Goal: Task Accomplishment & Management: Use online tool/utility

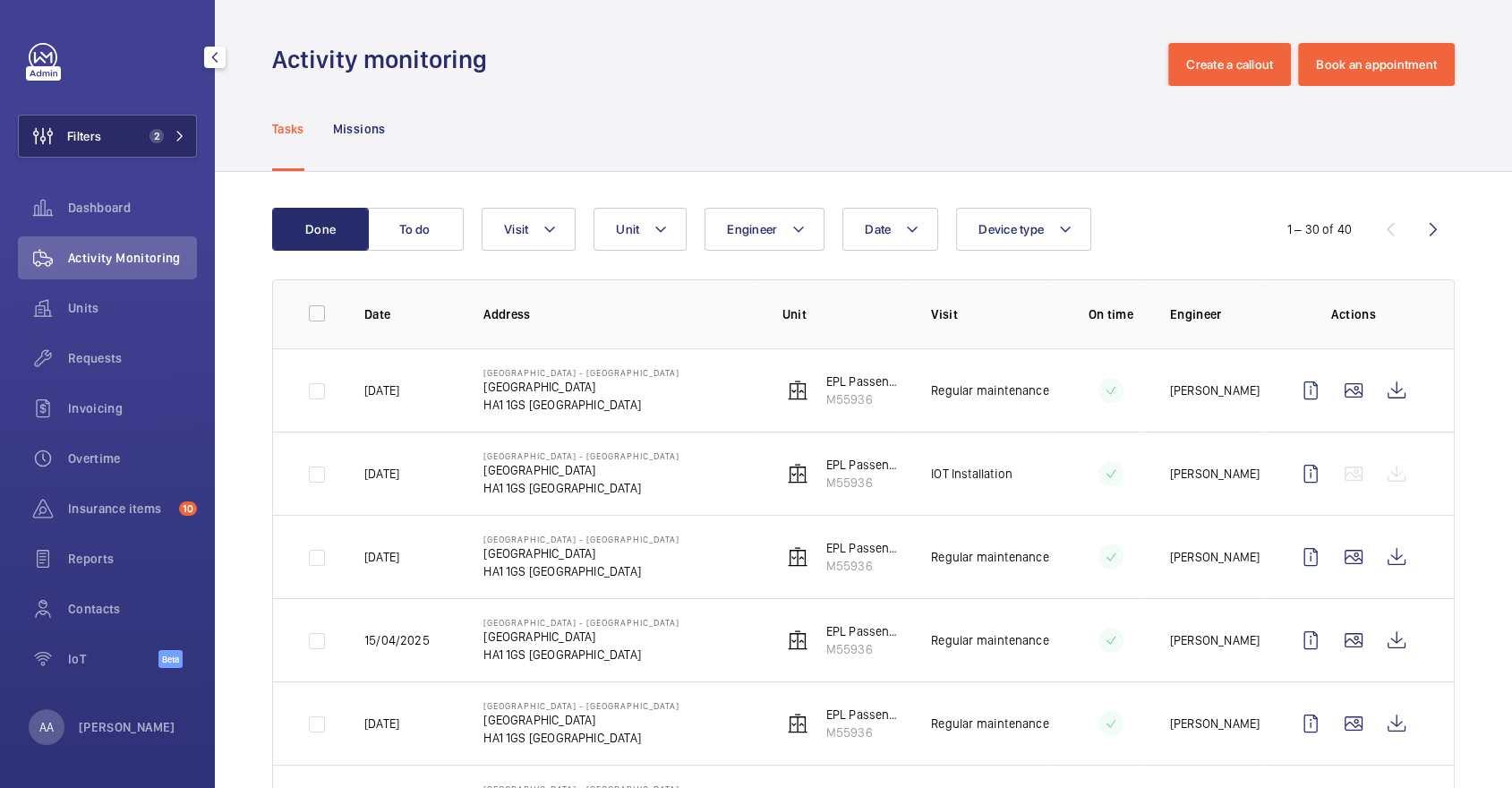
click at [132, 149] on button "Filters 2" at bounding box center [107, 136] width 179 height 43
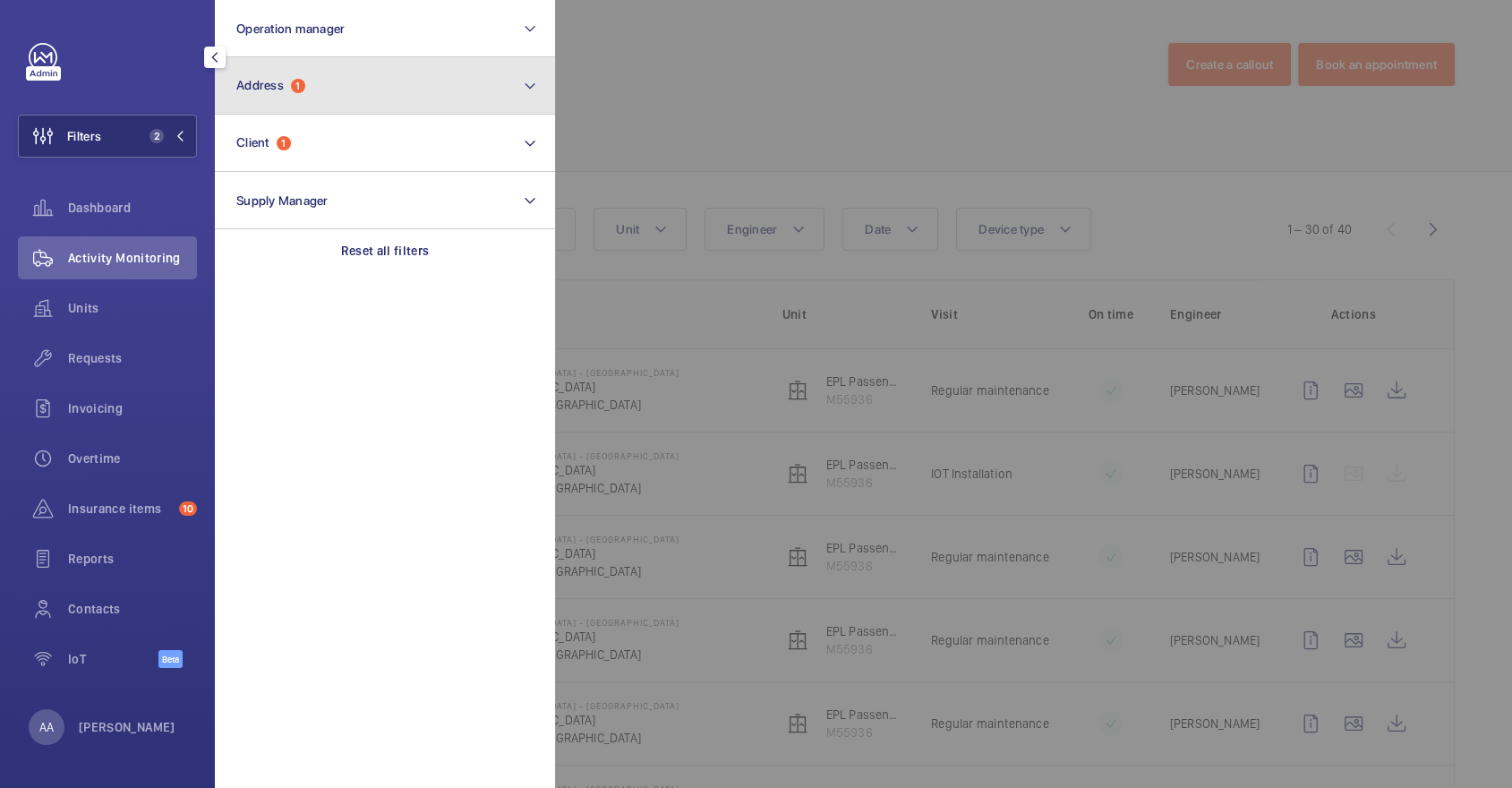
click at [275, 91] on span "Address" at bounding box center [259, 85] width 48 height 14
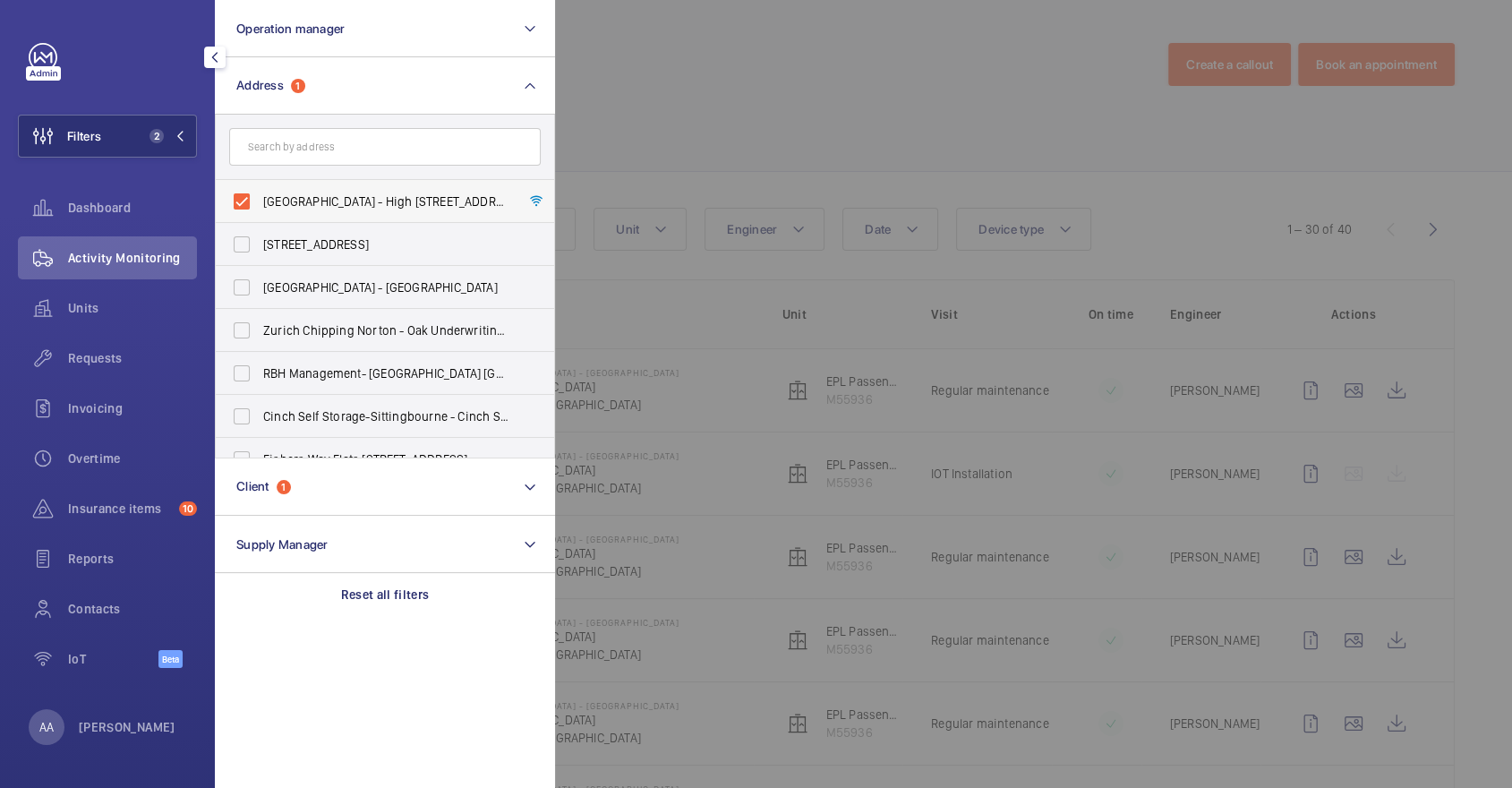
click at [323, 205] on span "Roxborough Heights - High Risk Building - Roxborough Heights, LONDON HA1 1GS" at bounding box center [386, 200] width 246 height 18
click at [259, 205] on input "Roxborough Heights - High Risk Building - Roxborough Heights, LONDON HA1 1GS" at bounding box center [242, 201] width 35 height 35
checkbox input "false"
click at [313, 159] on input "text" at bounding box center [385, 146] width 312 height 37
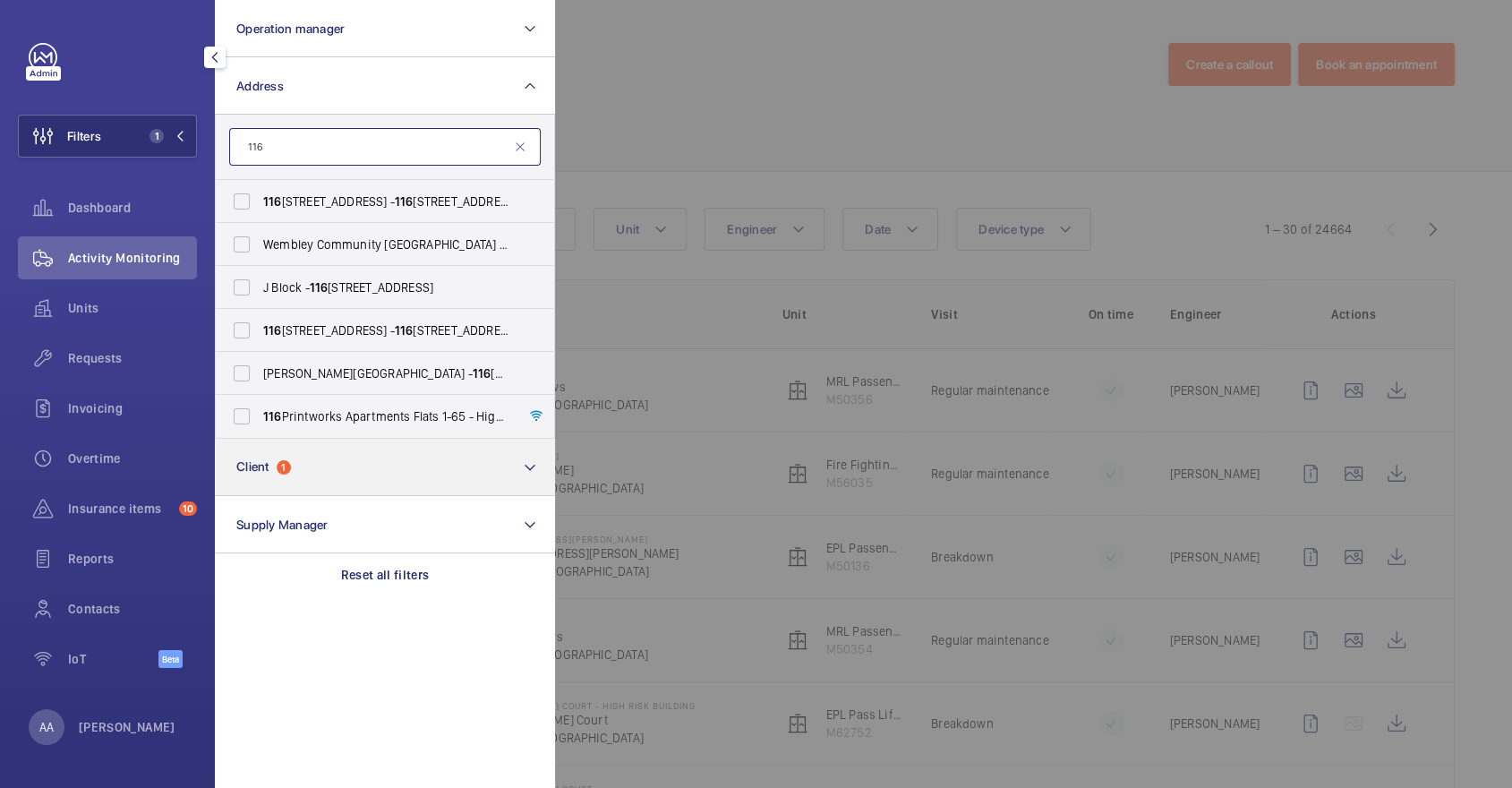
type input "116"
click at [376, 447] on button "Client 1" at bounding box center [384, 466] width 340 height 57
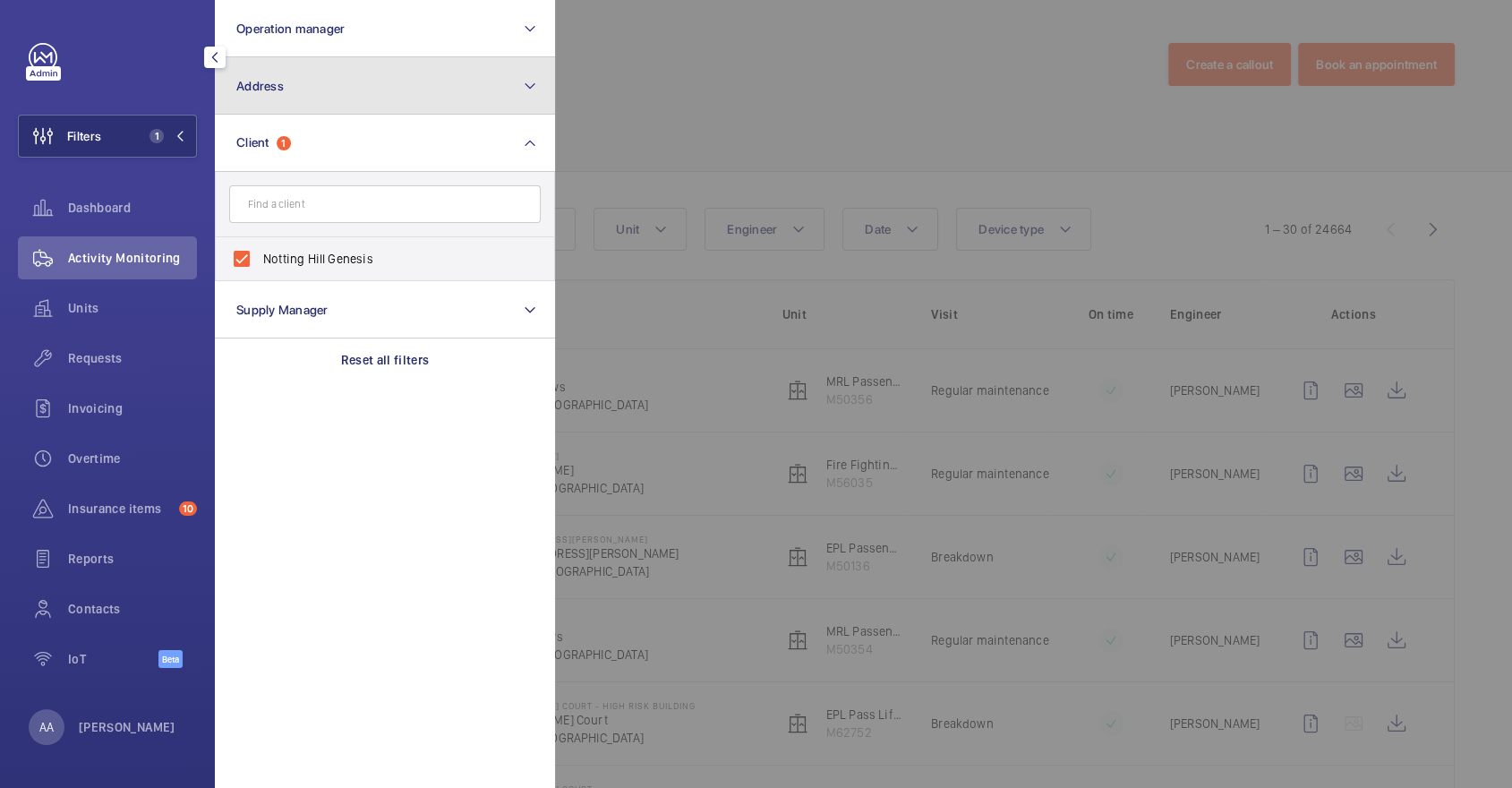
click at [395, 103] on button "Address" at bounding box center [384, 85] width 340 height 57
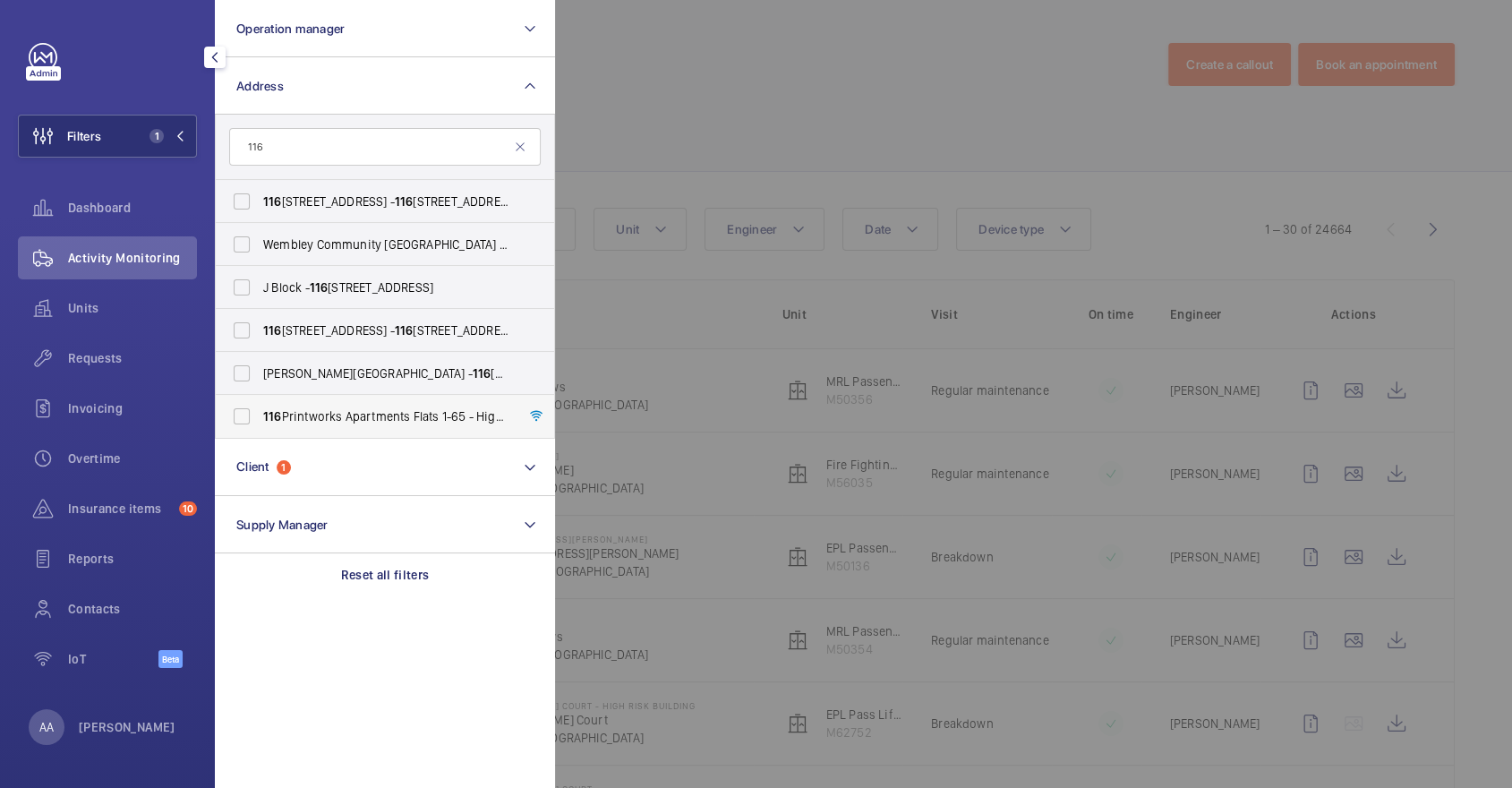
type input "116"
click at [382, 416] on span "116 Printworks Apartments Flats 1-65 - High Risk Building - 116 Printworks Apar…" at bounding box center [386, 416] width 246 height 18
click at [259, 416] on input "116 Printworks Apartments Flats 1-65 - High Risk Building - 116 Printworks Apar…" at bounding box center [242, 416] width 35 height 35
checkbox input "true"
click at [903, 68] on div at bounding box center [1311, 394] width 1512 height 788
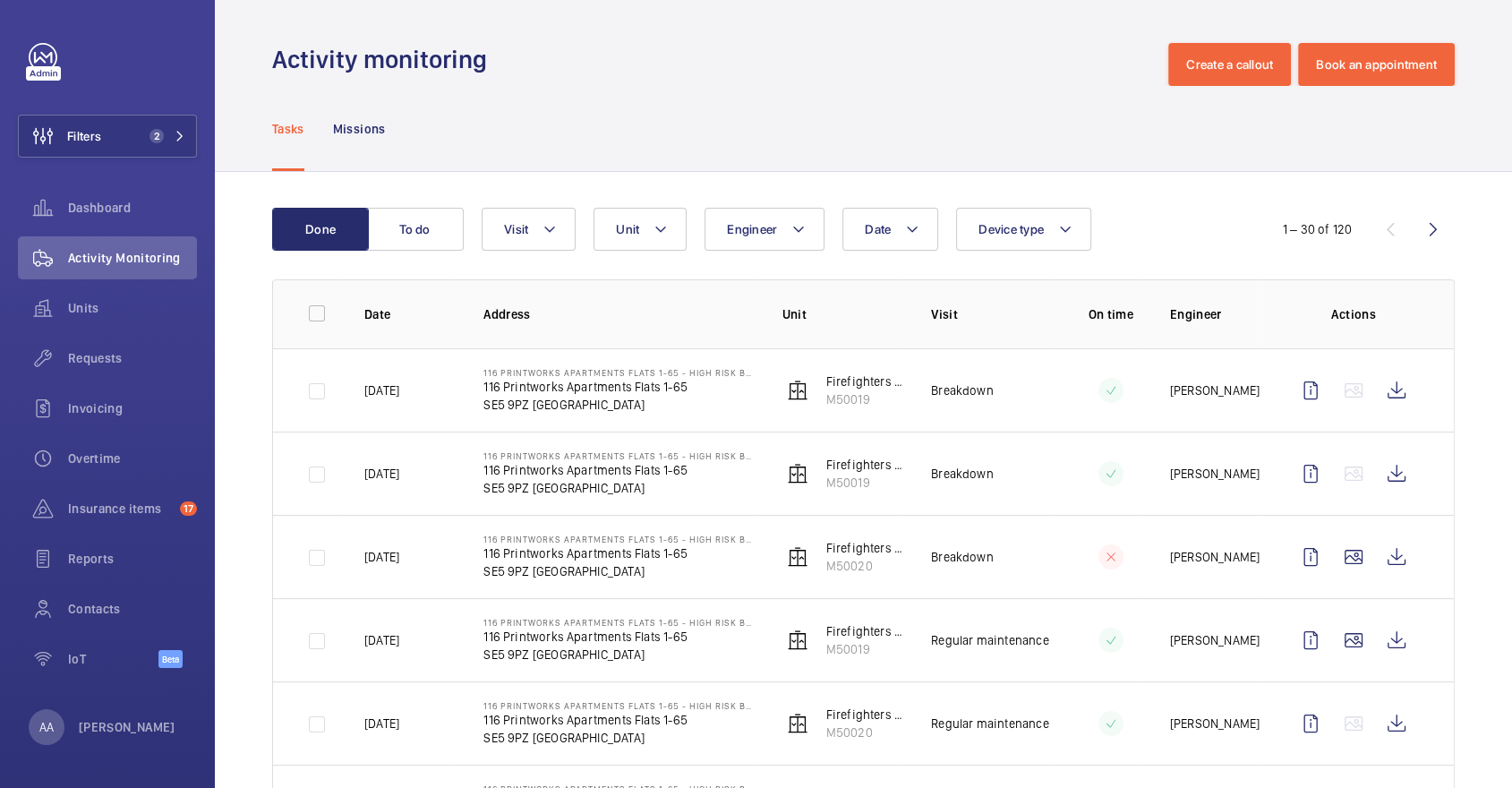
click at [922, 99] on div "Tasks Missions" at bounding box center [864, 128] width 1183 height 85
click at [141, 144] on button "Filters 2" at bounding box center [107, 136] width 179 height 43
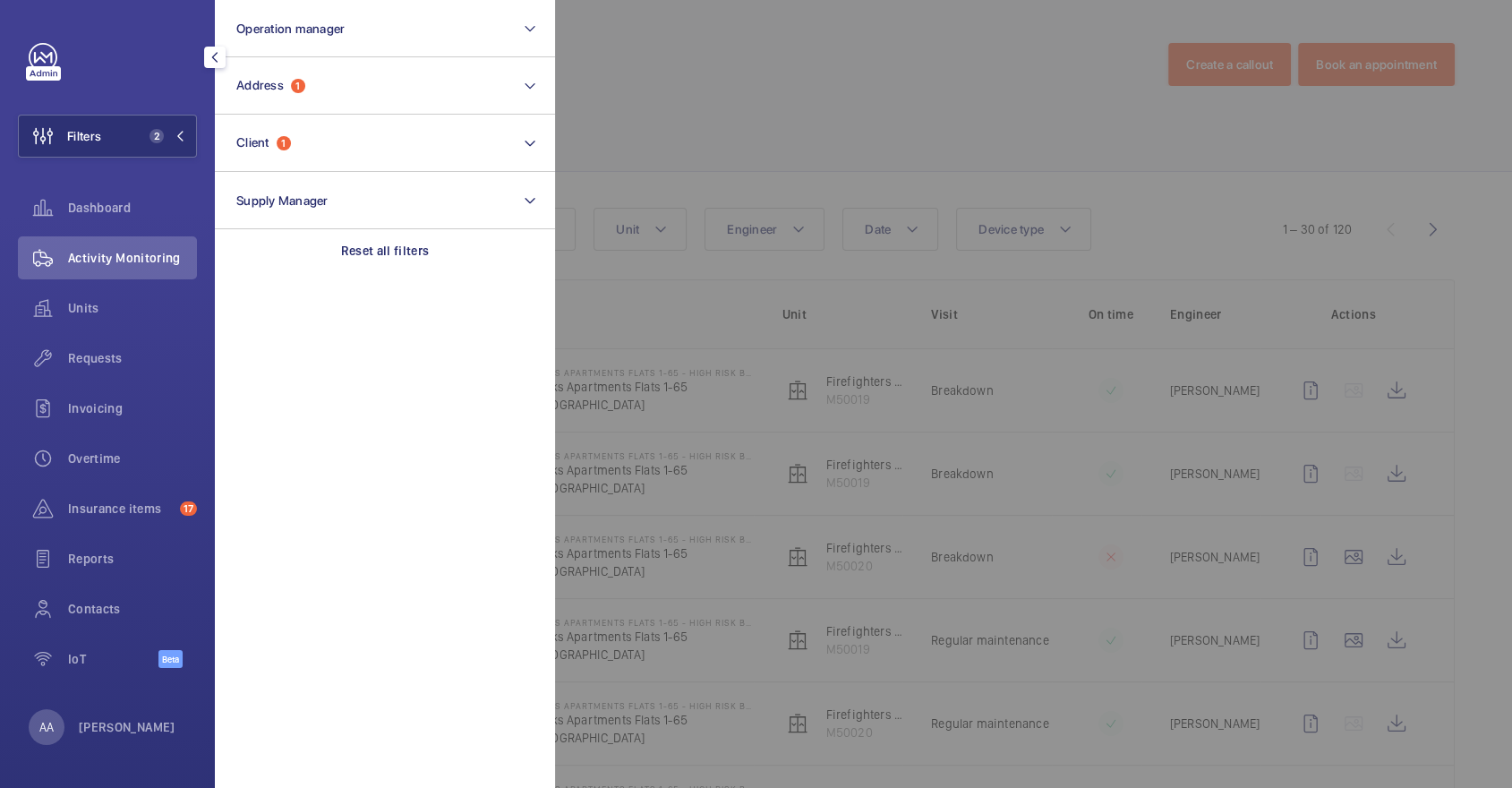
click at [736, 114] on div at bounding box center [1311, 394] width 1512 height 788
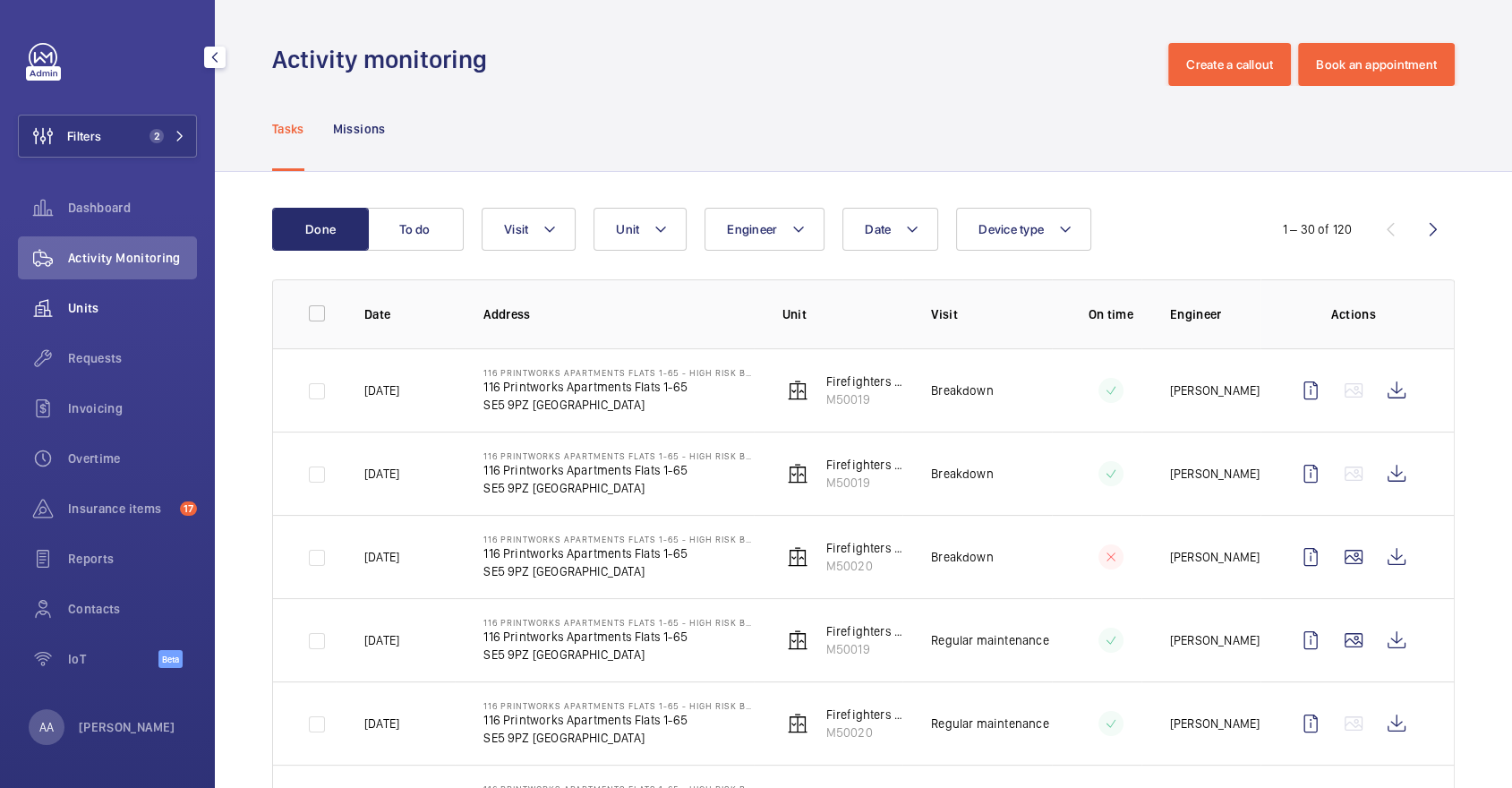
click at [97, 296] on div "Units" at bounding box center [107, 308] width 179 height 43
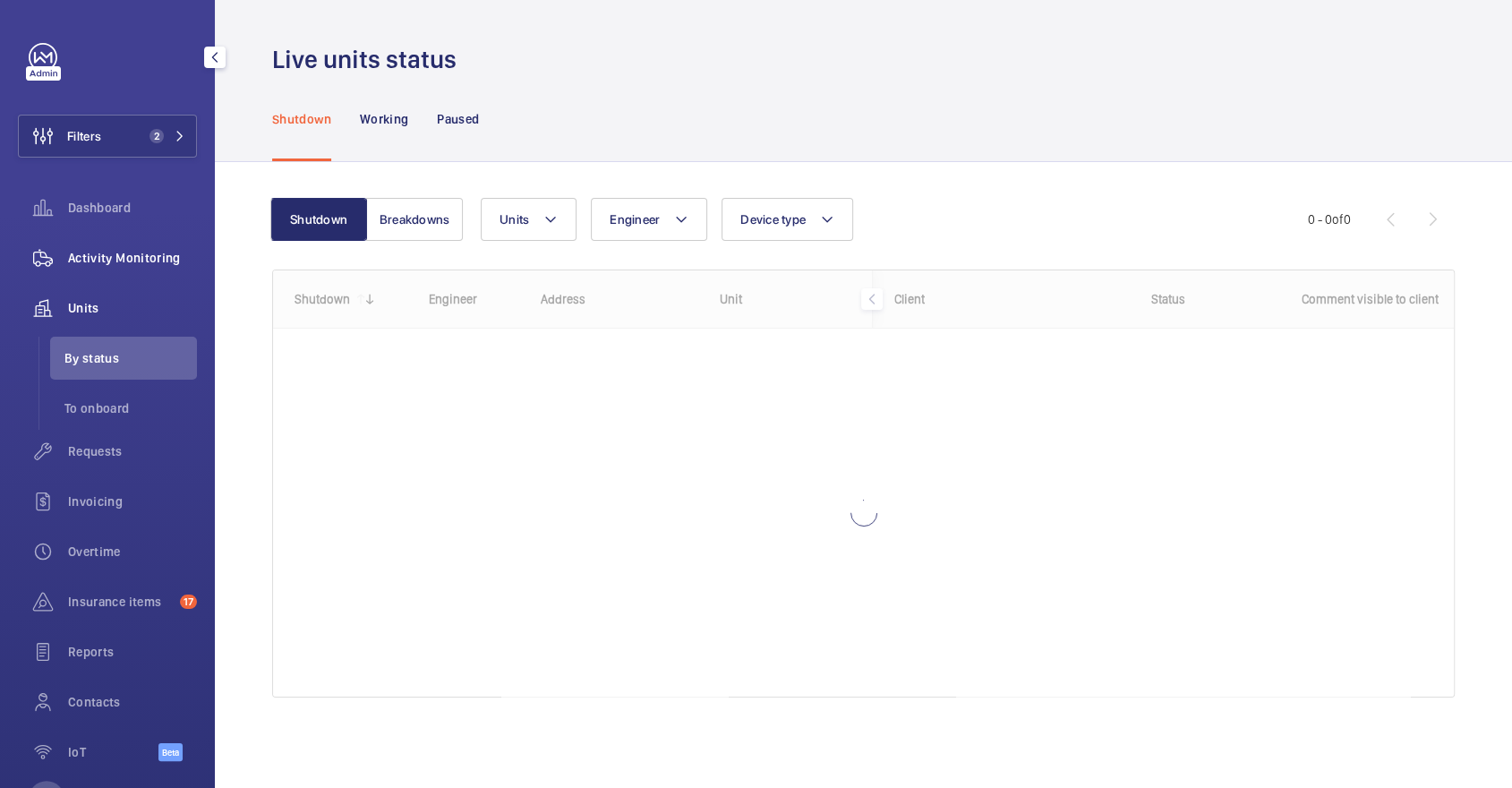
click at [93, 267] on div "Activity Monitoring" at bounding box center [107, 257] width 179 height 43
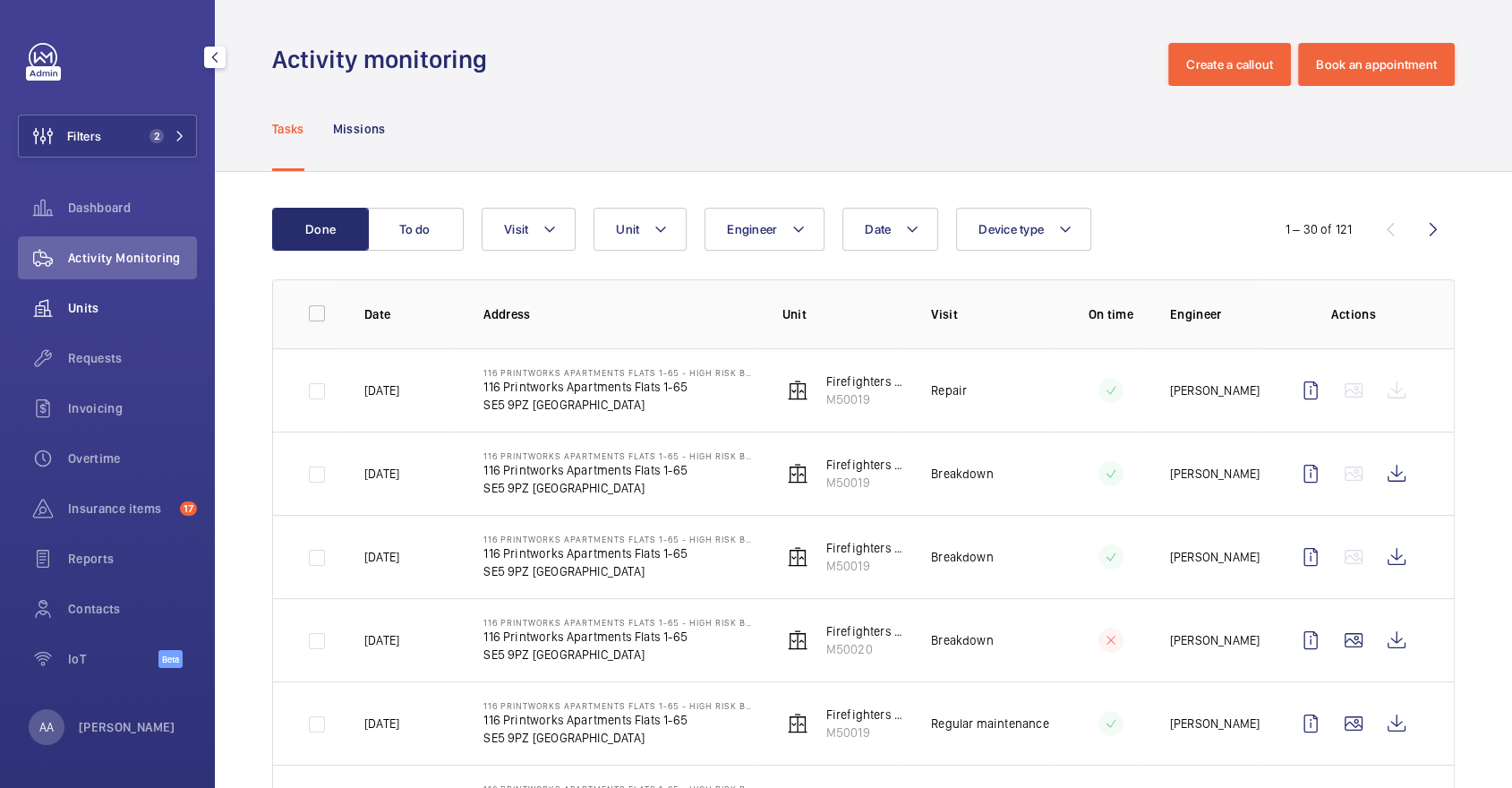
click at [76, 302] on span "Units" at bounding box center [132, 308] width 129 height 18
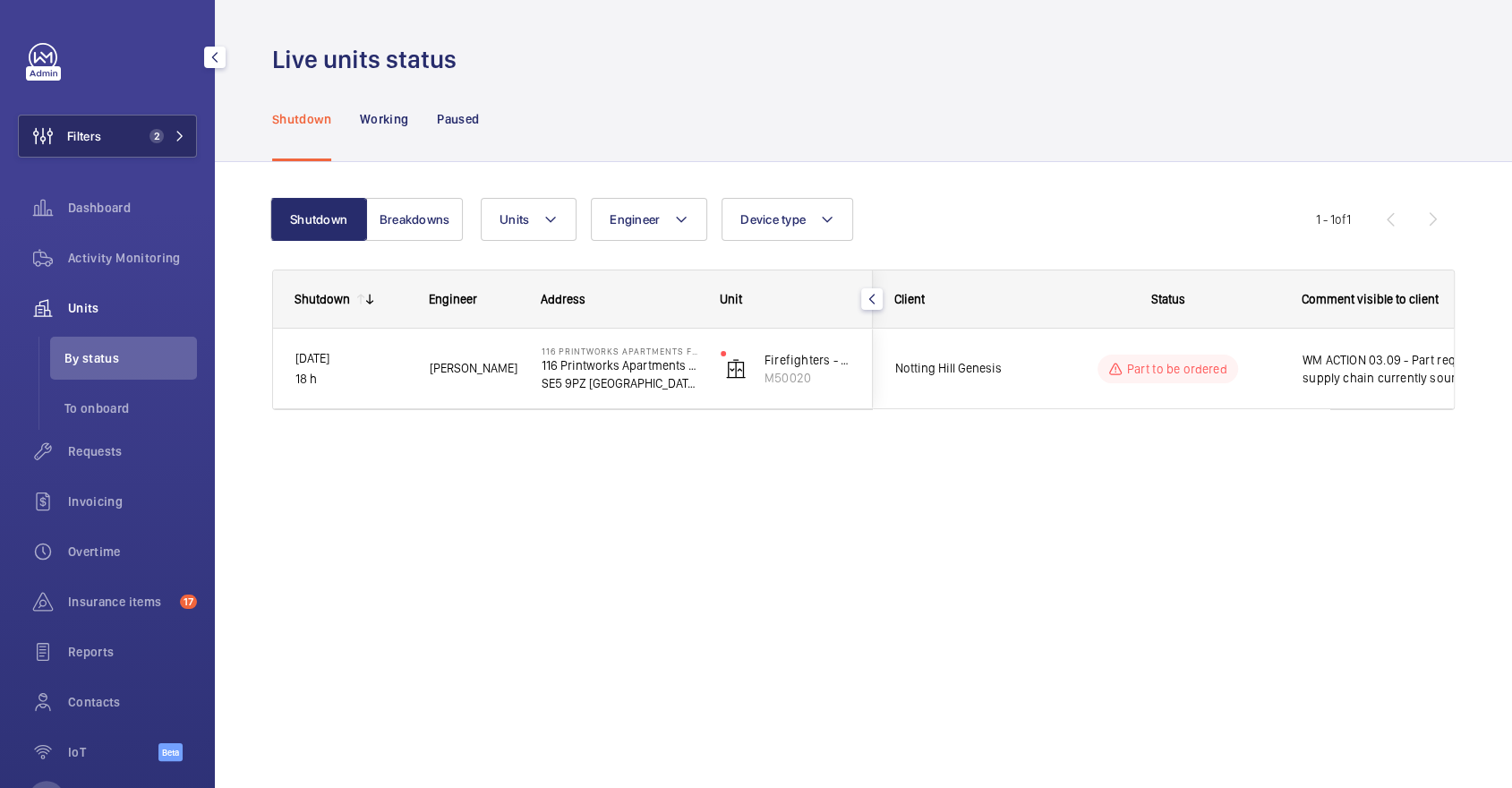
click at [150, 153] on button "Filters 2" at bounding box center [107, 136] width 179 height 43
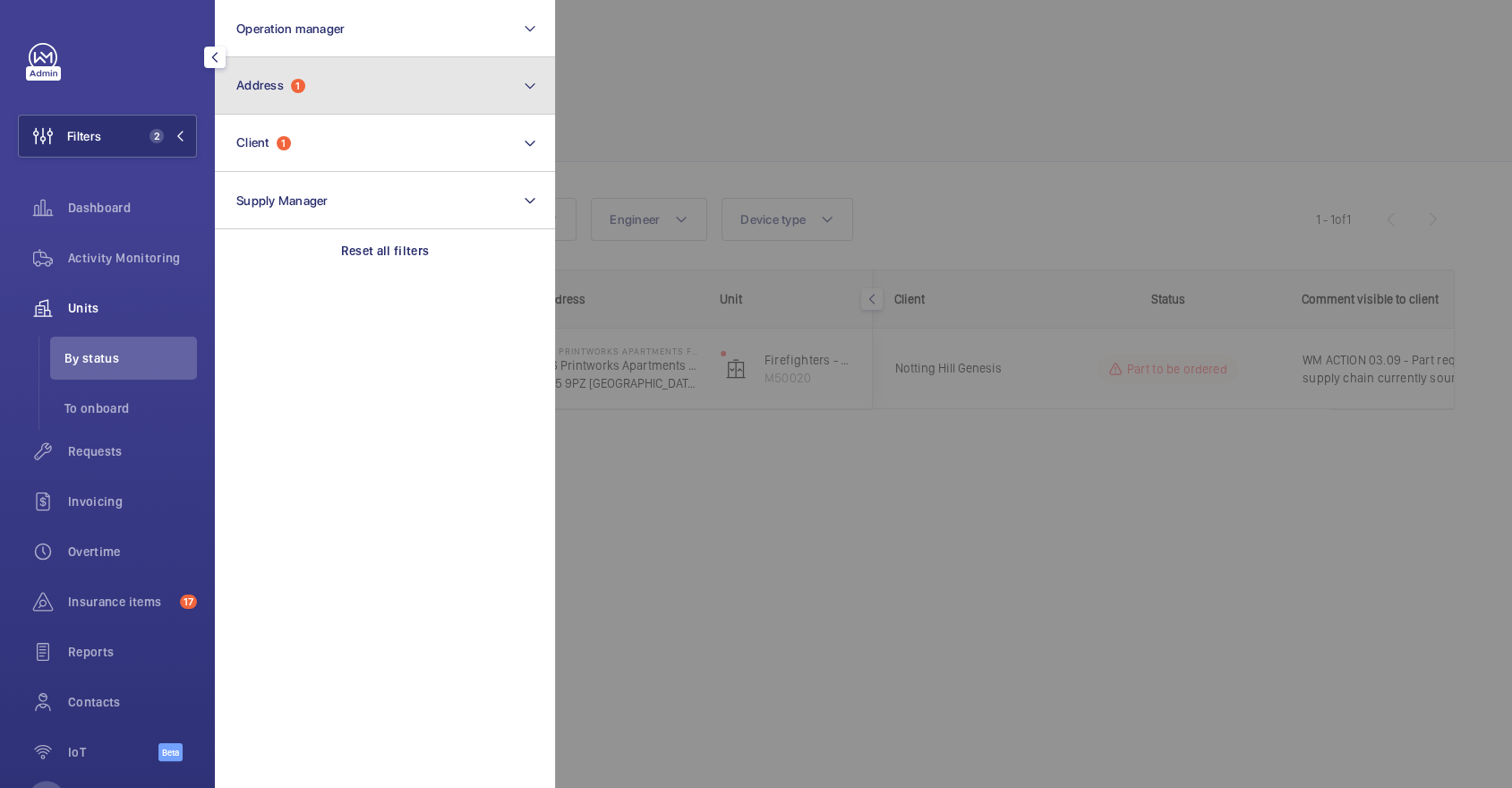
click at [417, 95] on button "Address 1" at bounding box center [384, 85] width 340 height 57
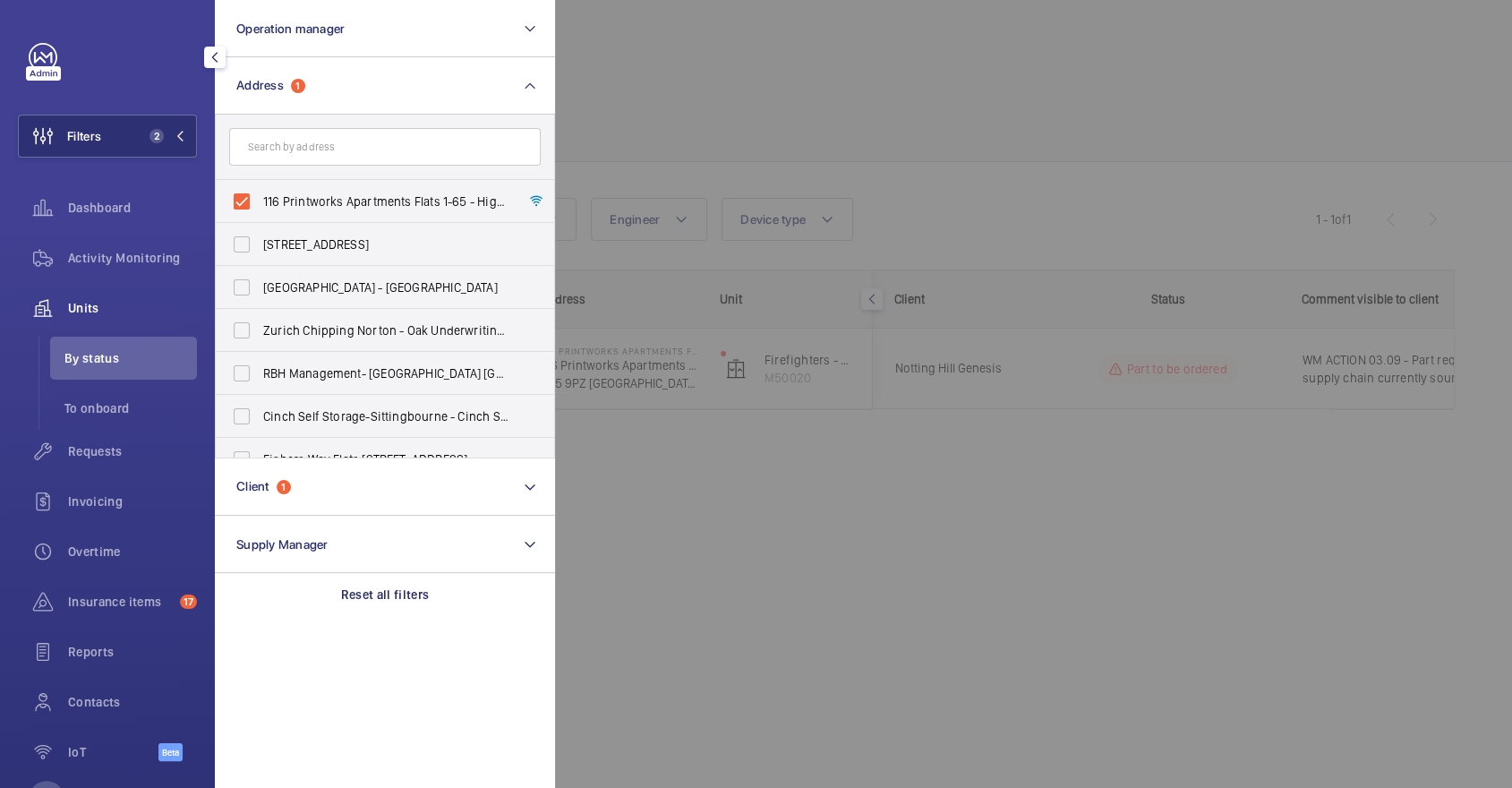
click at [1061, 271] on div at bounding box center [1311, 394] width 1512 height 788
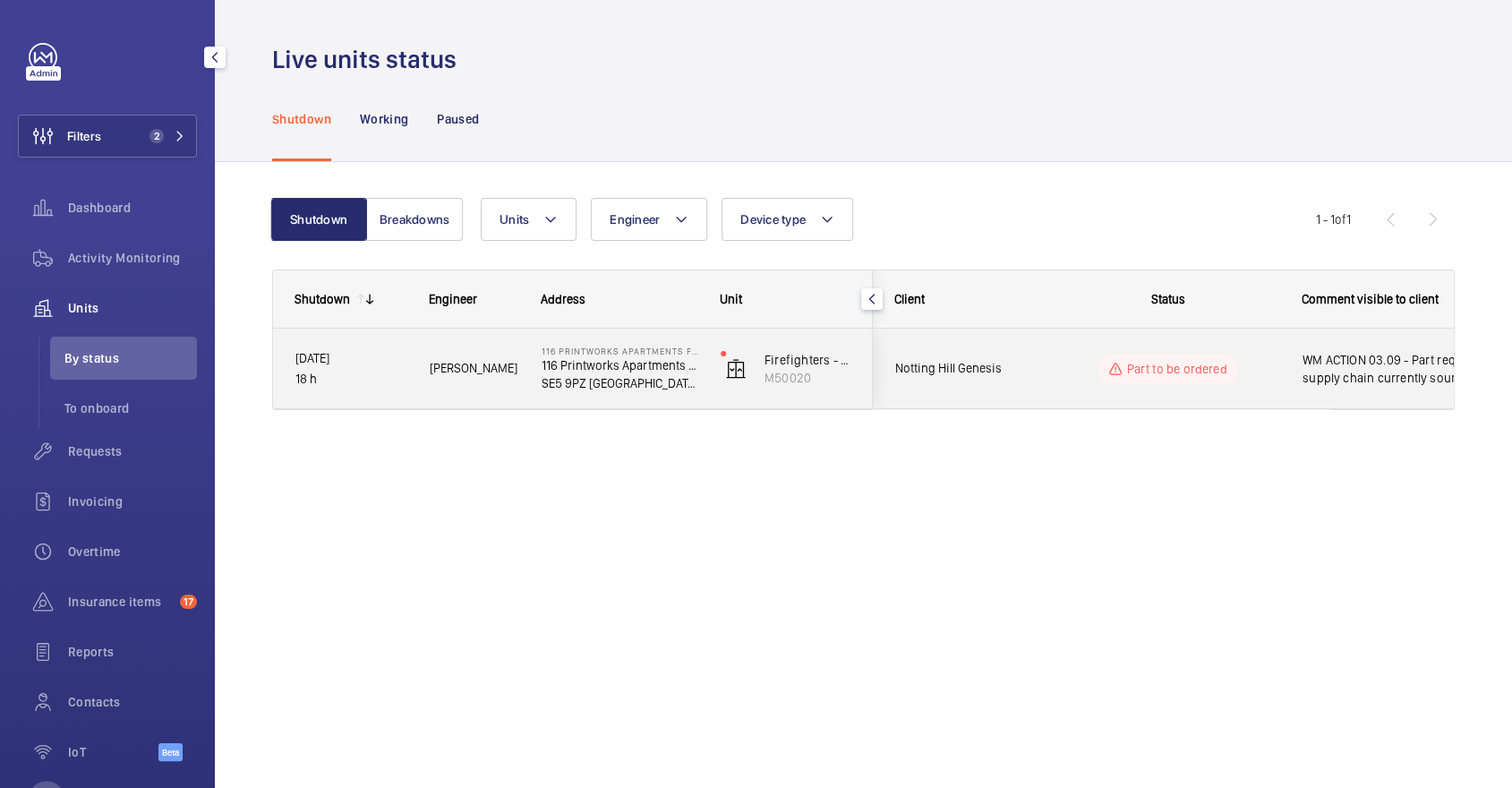
click at [1290, 394] on div "WM ACTION 03.09 - Part required, supply chain currently sourcing." at bounding box center [1385, 368] width 207 height 77
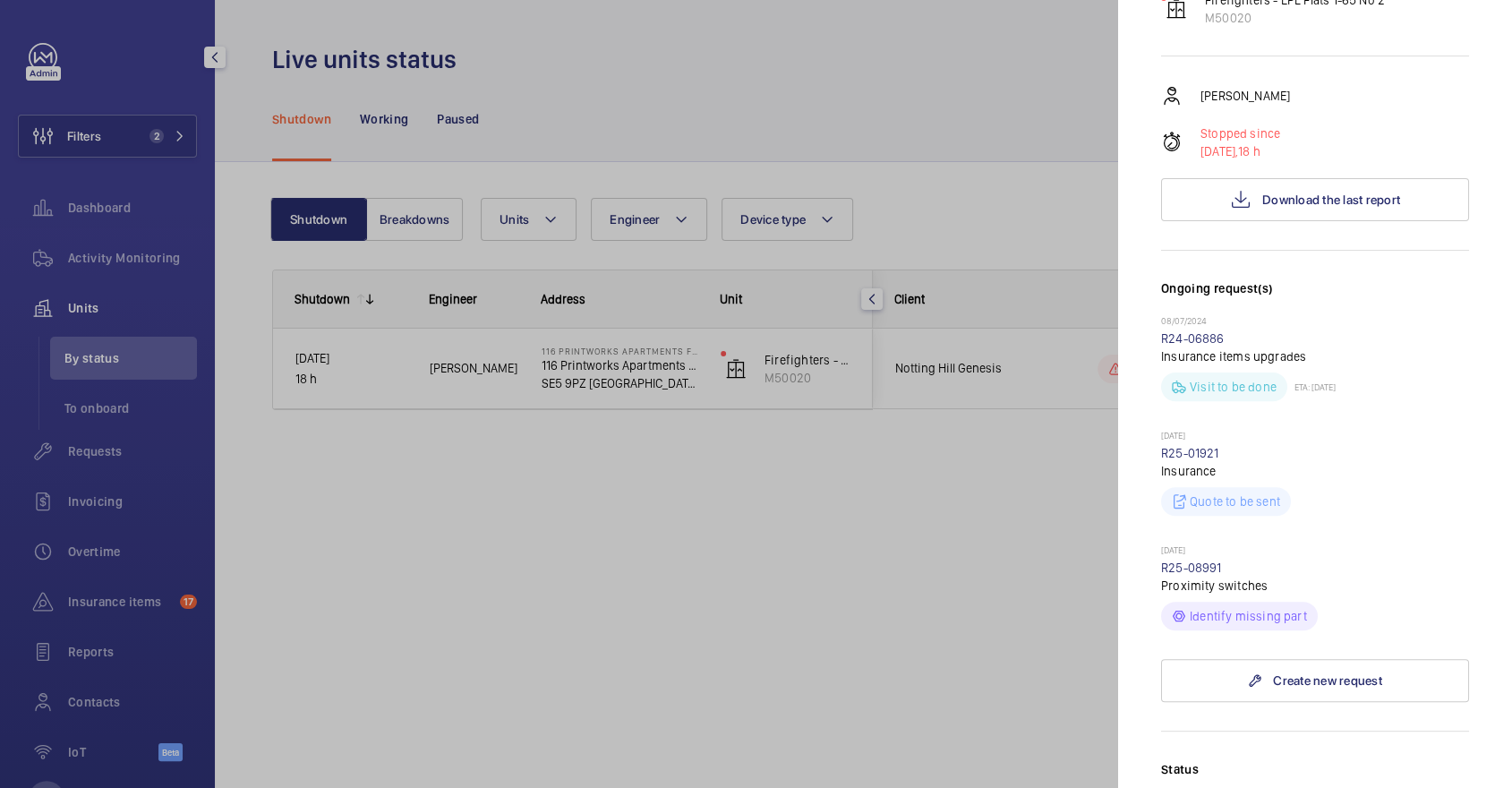
scroll to position [905, 0]
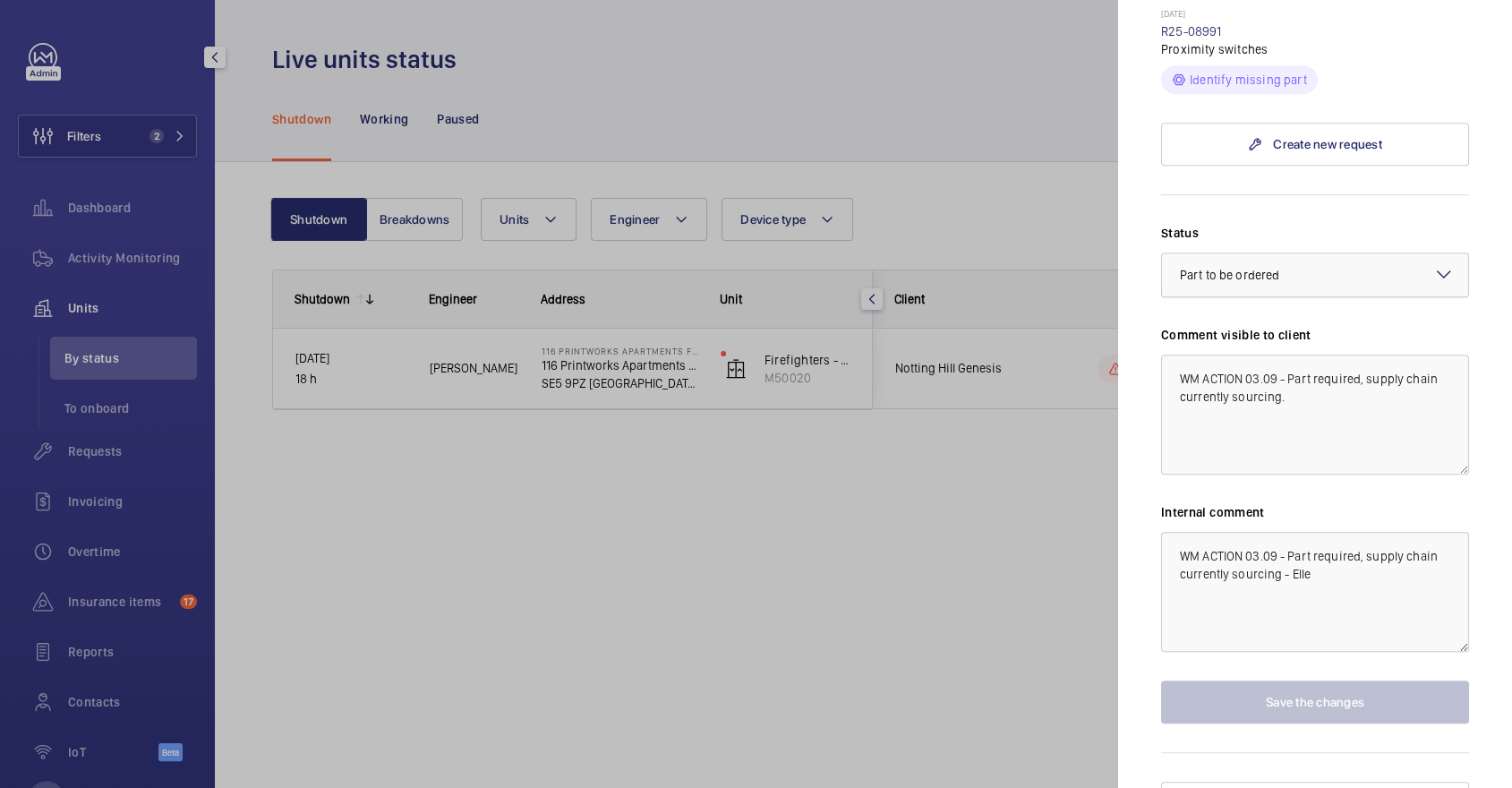
click at [1322, 254] on div at bounding box center [1315, 275] width 306 height 43
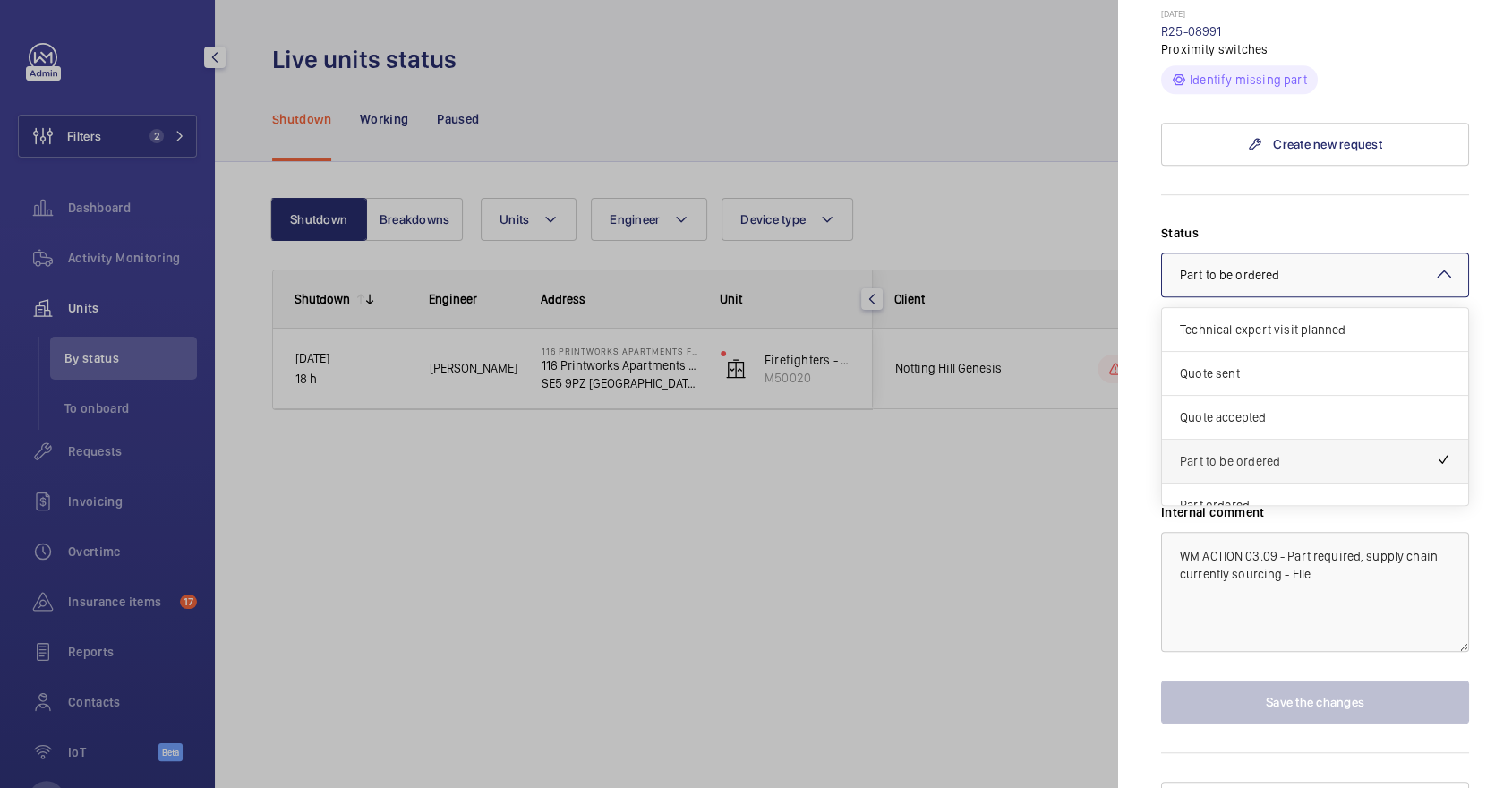
scroll to position [21, 0]
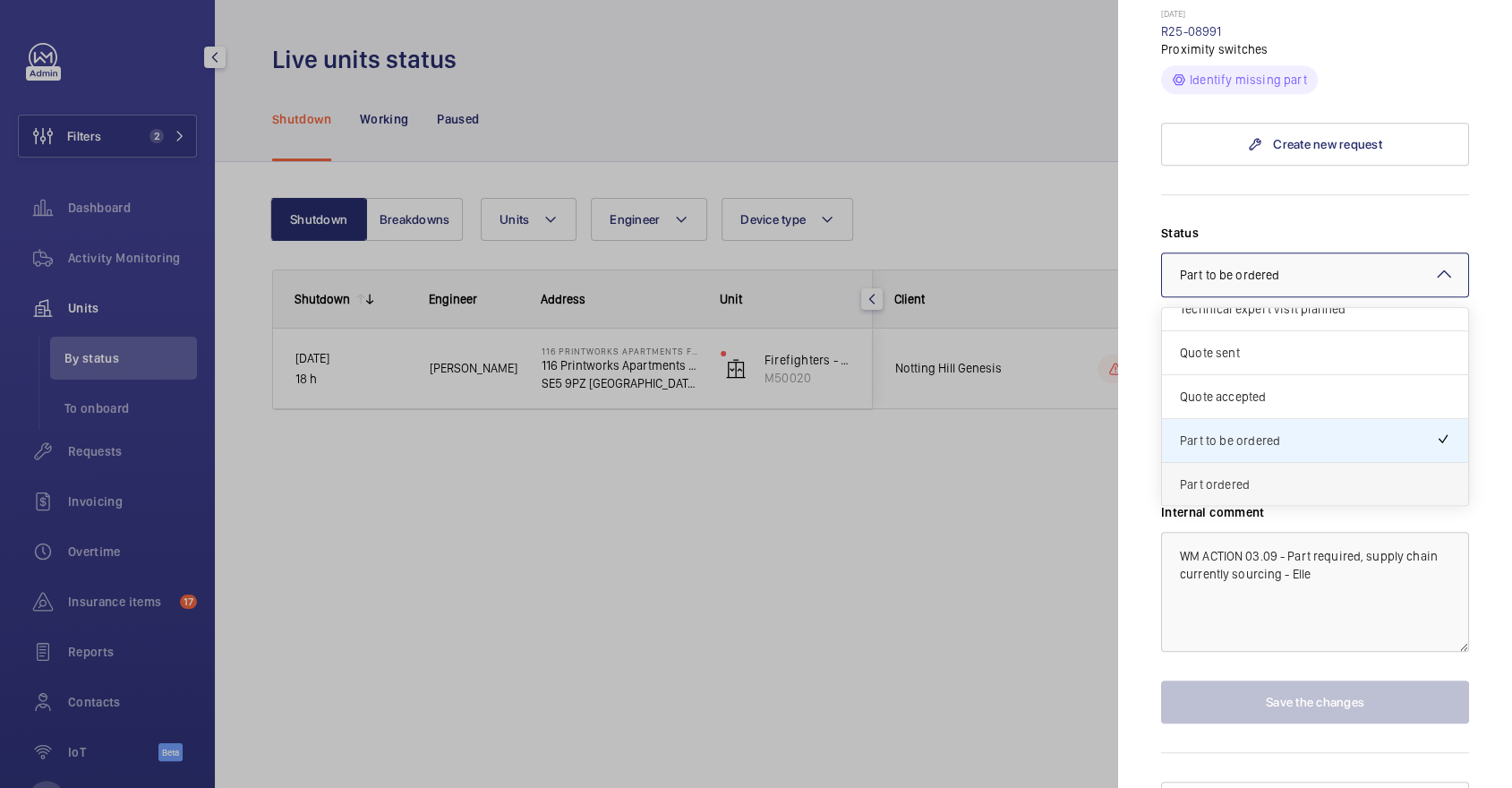
click at [1279, 476] on span "Part ordered" at bounding box center [1315, 484] width 270 height 18
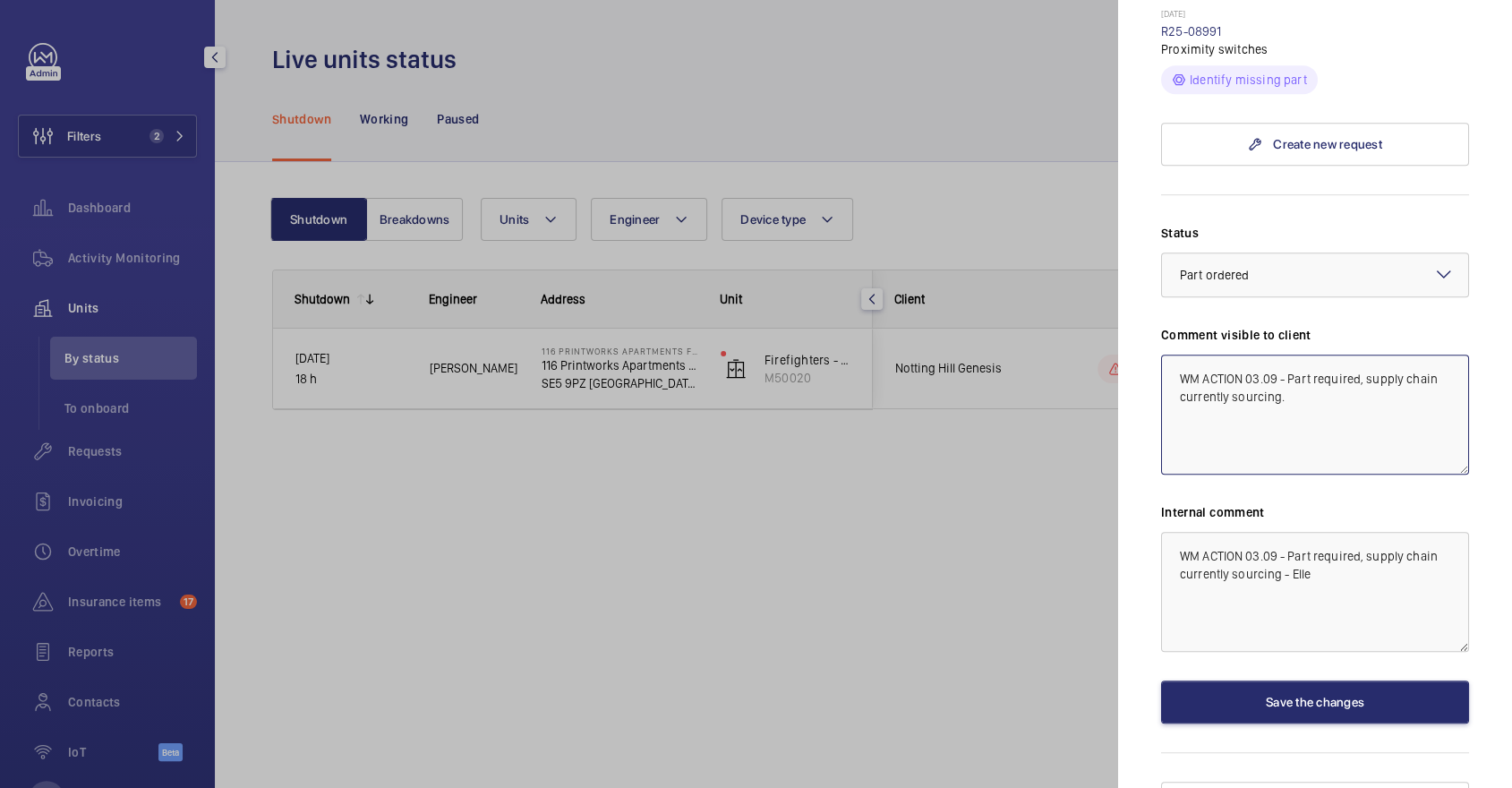
click at [1245, 354] on textarea "WM ACTION 03.09 - Part required, supply chain currently sourcing." at bounding box center [1315, 414] width 308 height 120
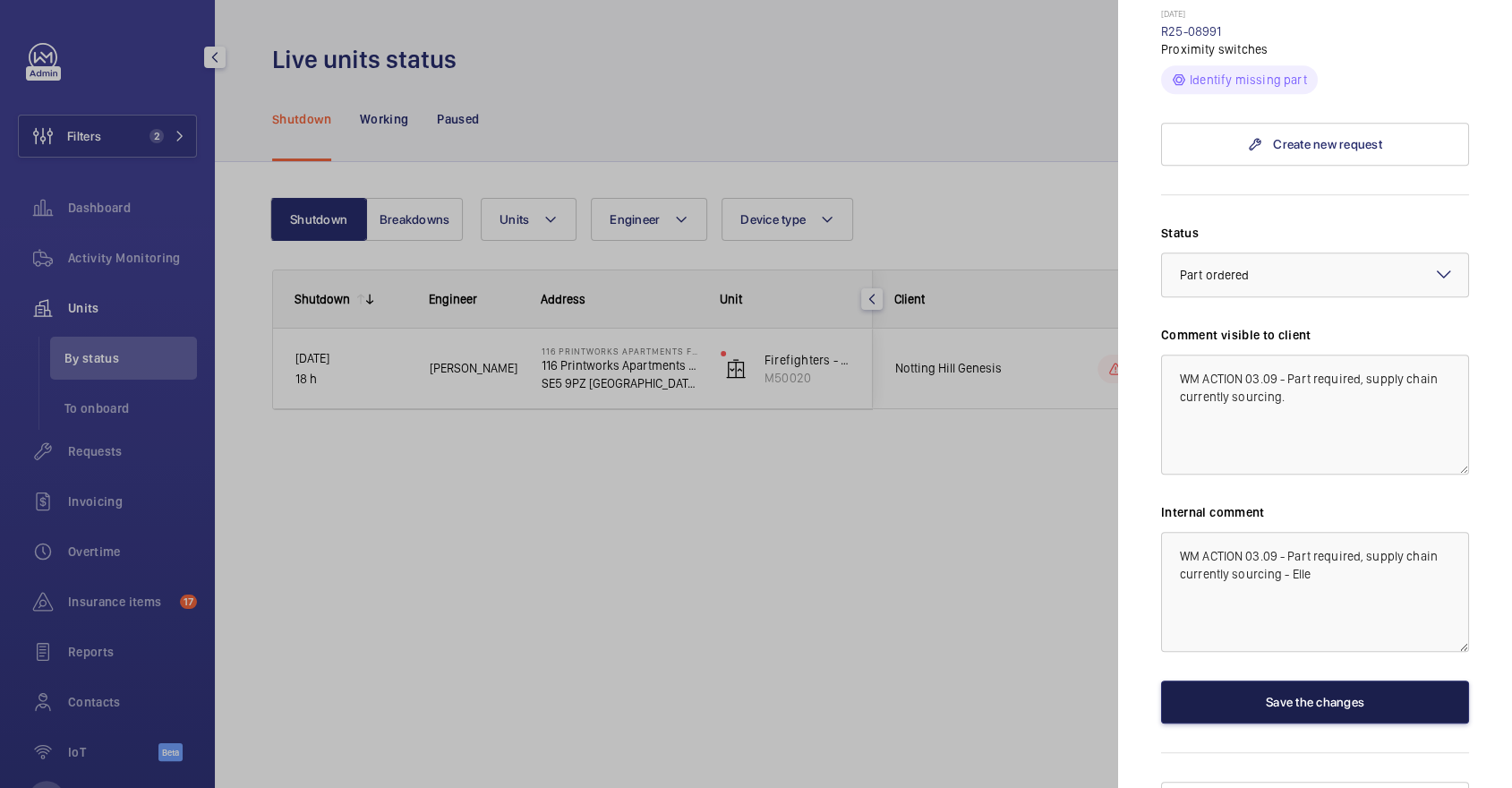
click at [1324, 681] on button "Save the changes" at bounding box center [1315, 702] width 308 height 43
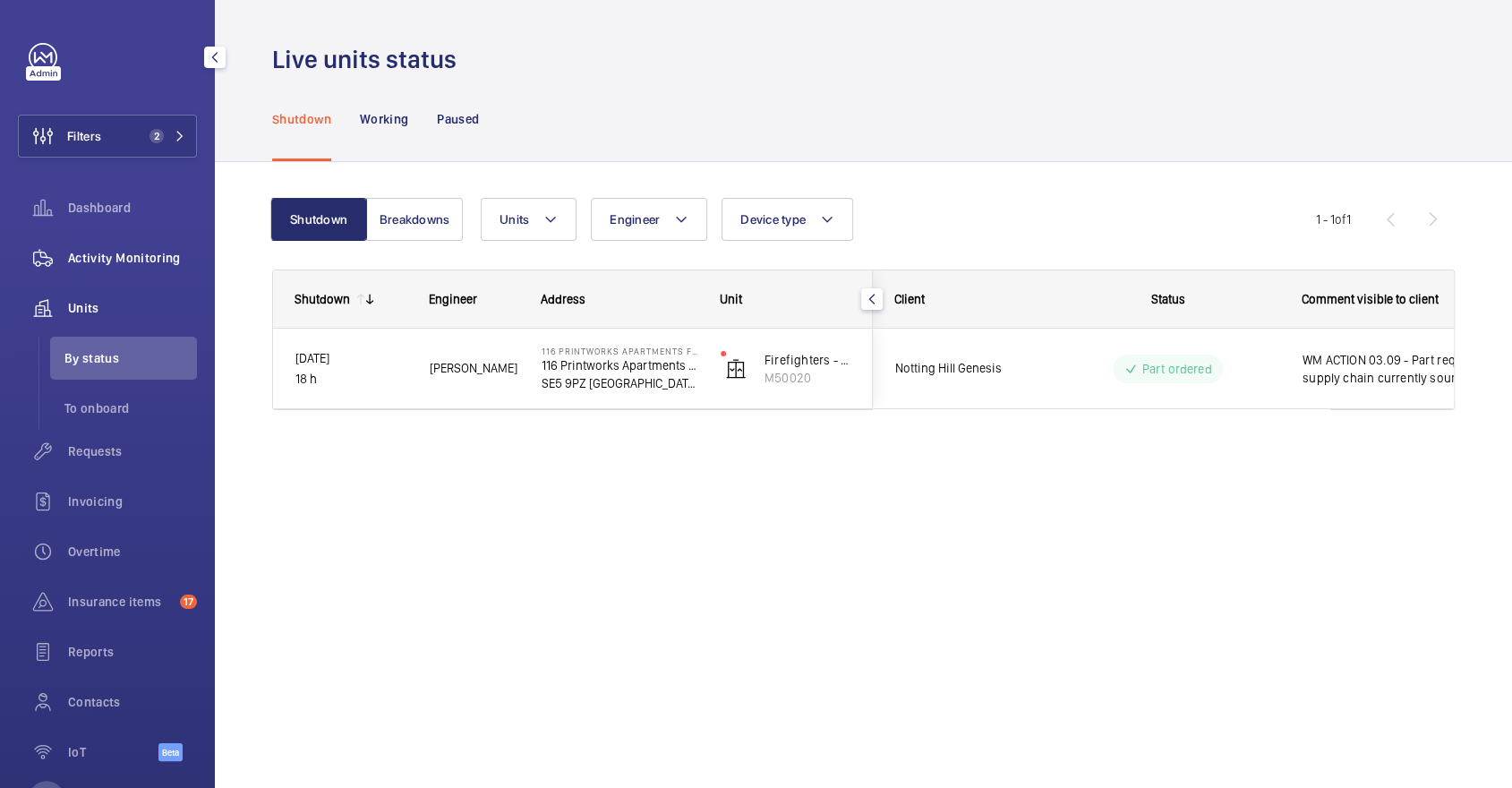
click at [168, 277] on div "Activity Monitoring" at bounding box center [107, 257] width 179 height 43
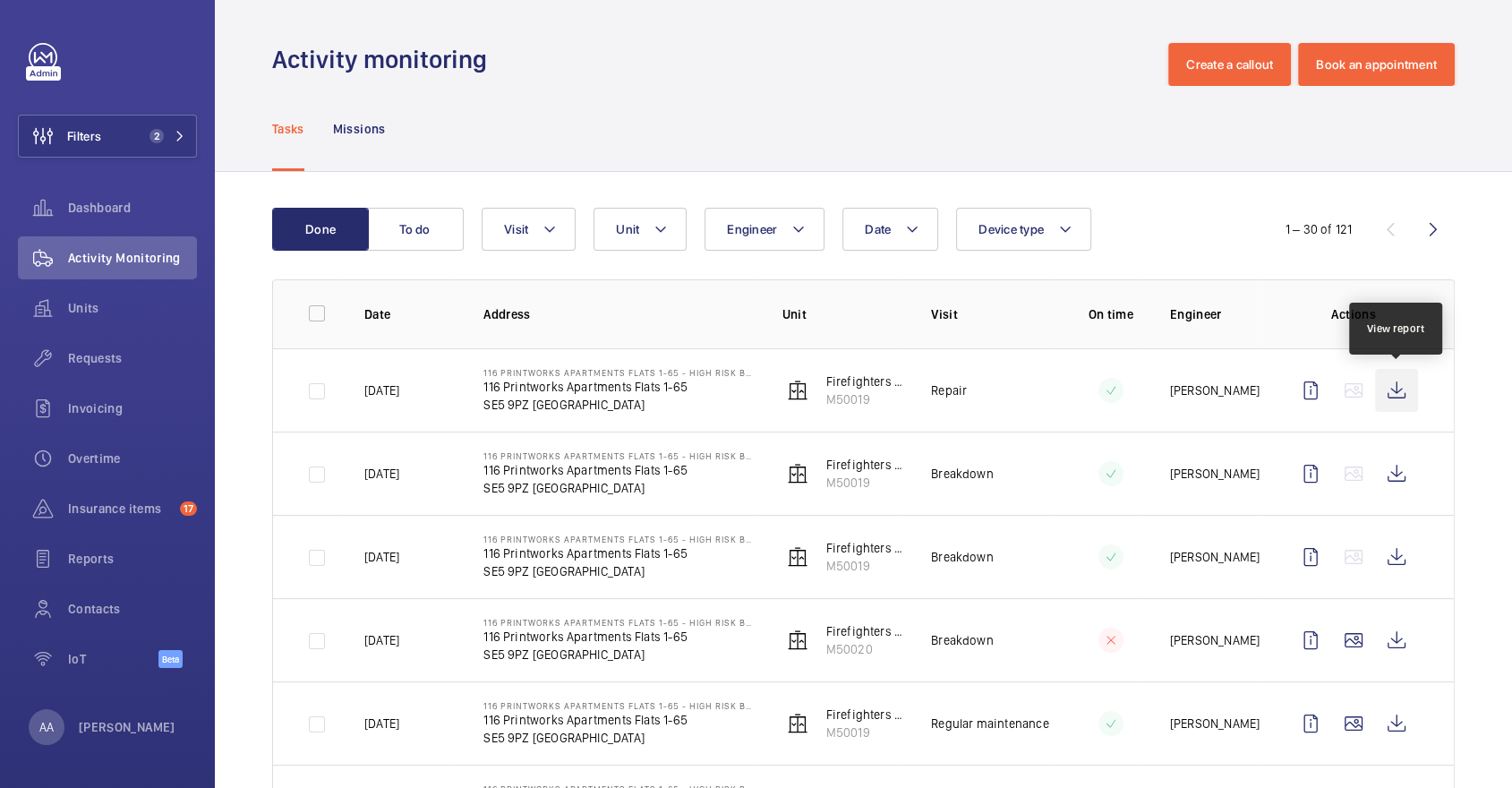
click at [1388, 388] on wm-front-icon-button at bounding box center [1396, 390] width 43 height 43
click at [138, 297] on div "Units" at bounding box center [107, 308] width 179 height 43
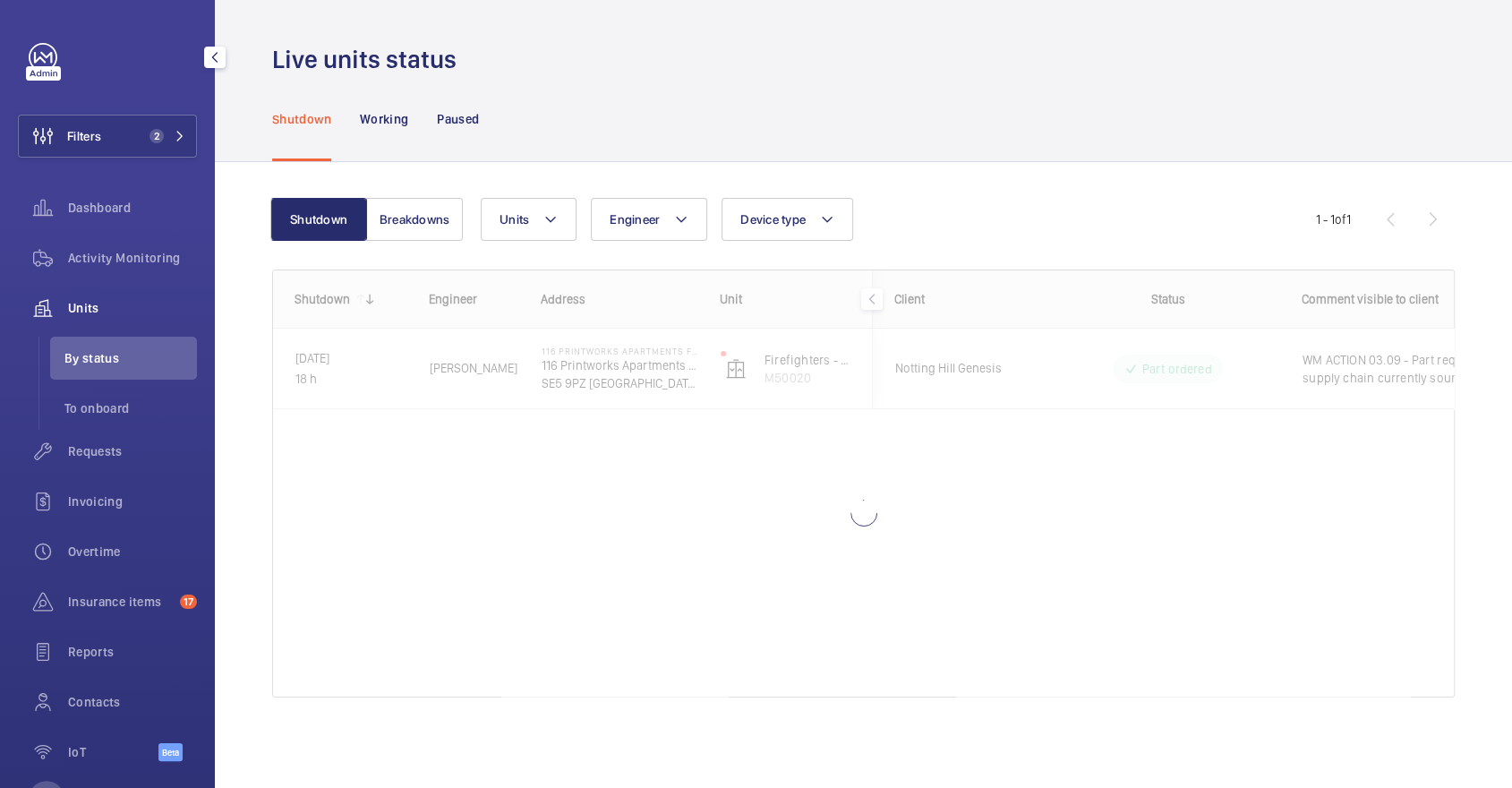
click at [126, 160] on div "Filters 2 Dashboard Activity Monitoring Units By status To onboard Requests Inv…" at bounding box center [107, 411] width 179 height 738
click at [121, 141] on button "Filters 2" at bounding box center [107, 136] width 179 height 43
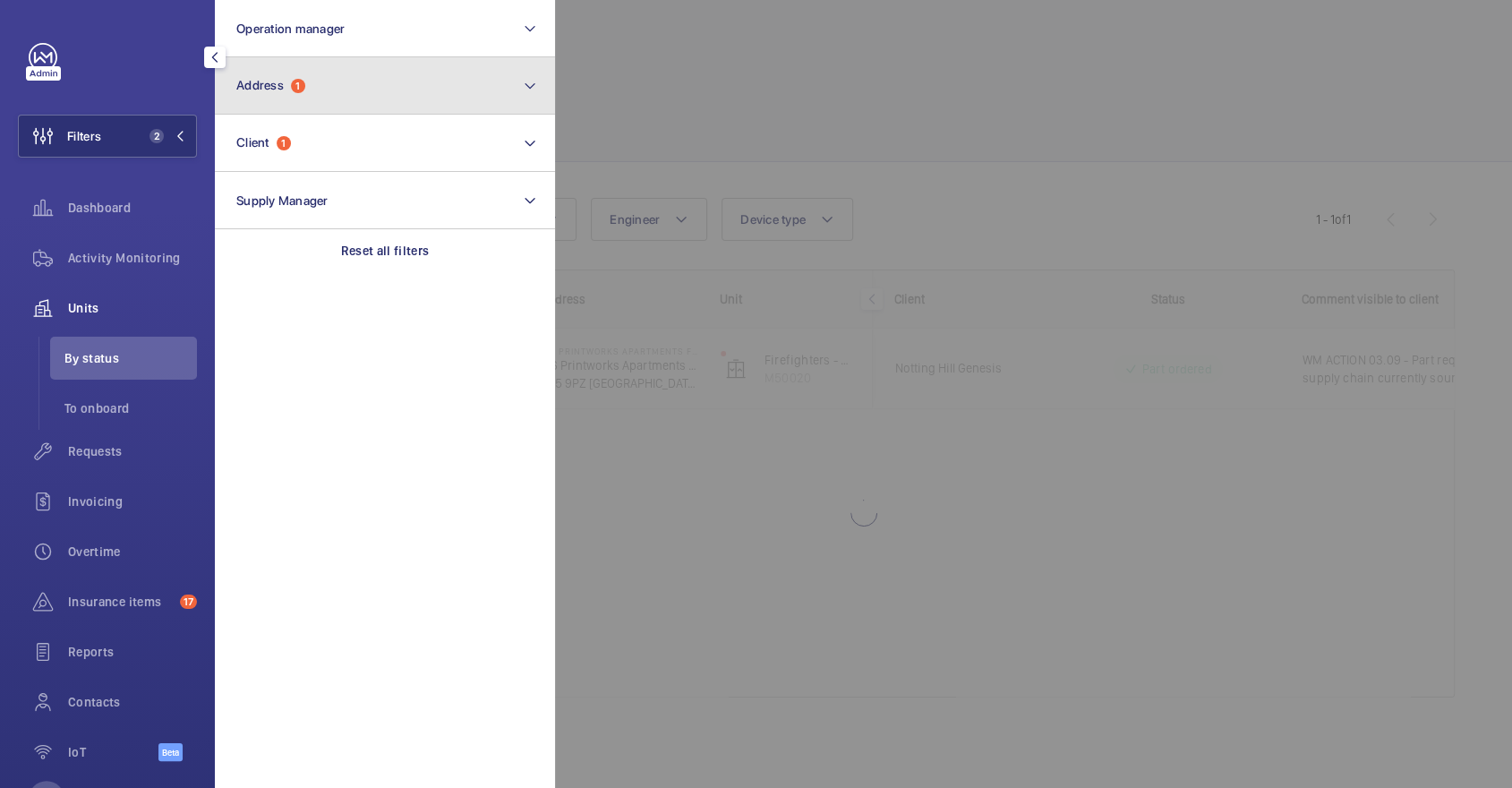
click at [311, 106] on button "Address 1" at bounding box center [384, 85] width 340 height 57
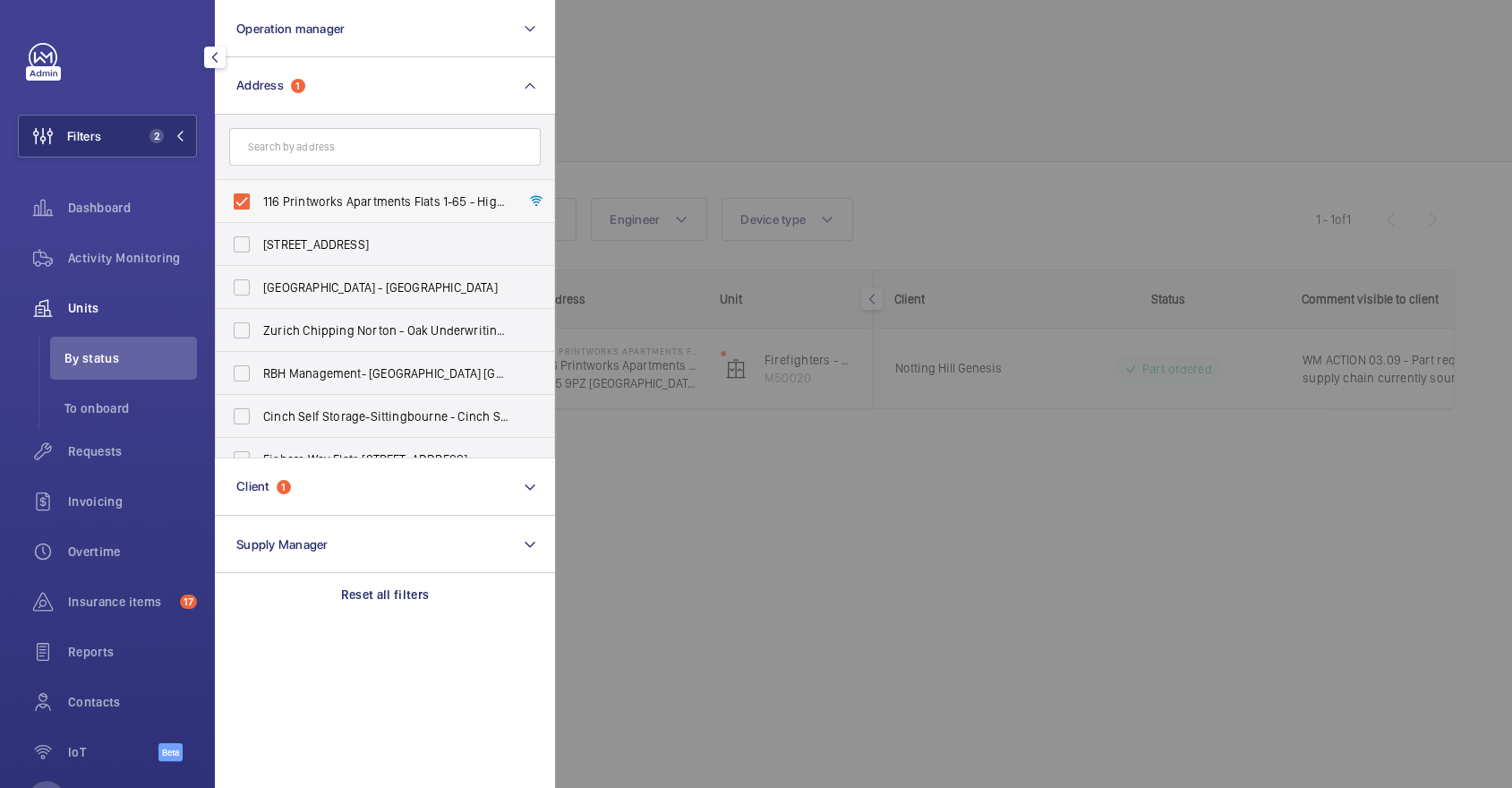
click at [335, 198] on span "116 Printworks Apartments Flats 1-65 - High Risk Building - 116 Printworks Apar…" at bounding box center [386, 200] width 246 height 18
click at [259, 198] on input "116 Printworks Apartments Flats 1-65 - High Risk Building - 116 Printworks Apar…" at bounding box center [242, 201] width 35 height 35
checkbox input "false"
click at [757, 122] on div at bounding box center [1311, 394] width 1512 height 788
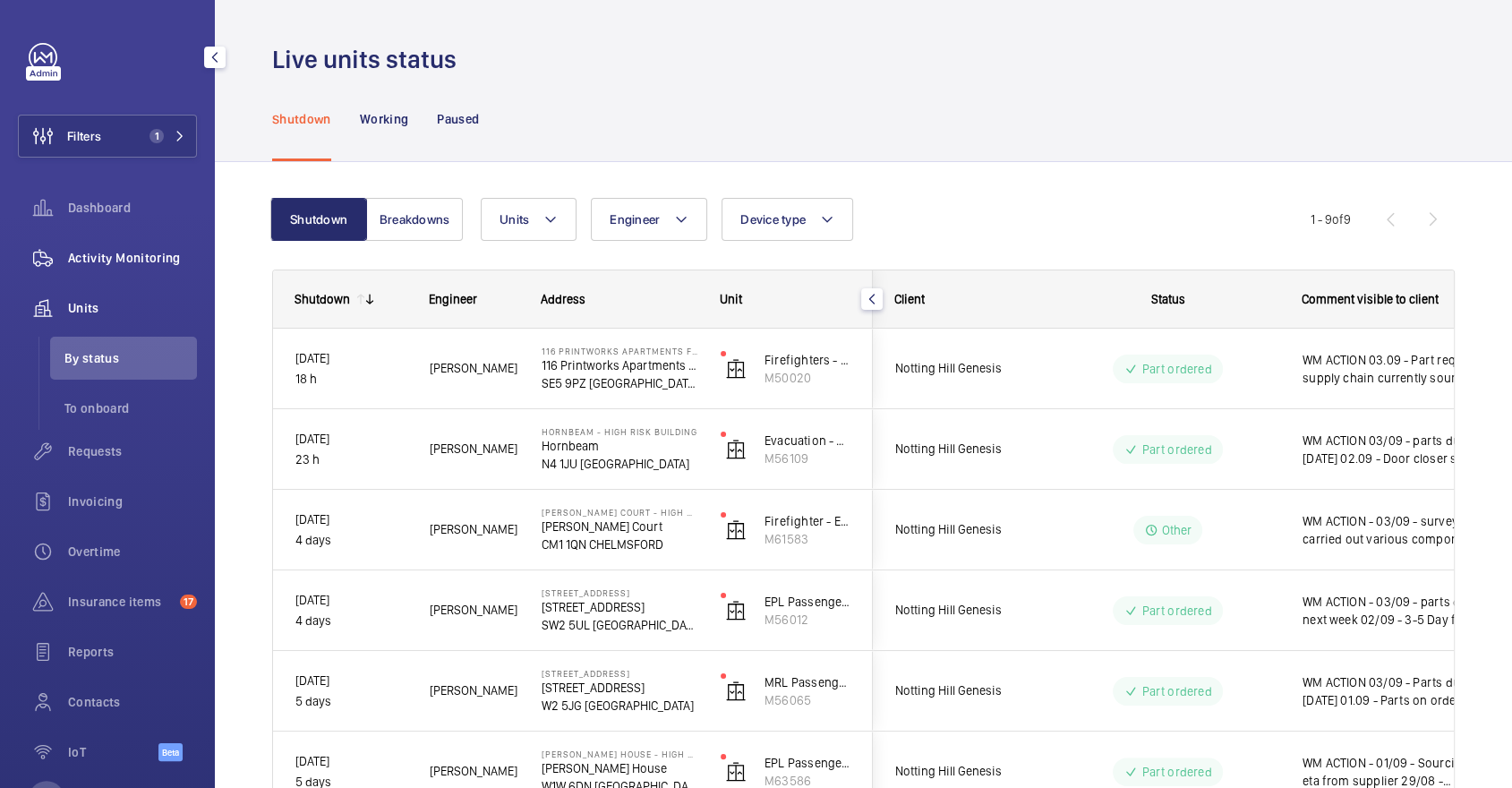
click at [121, 262] on span "Activity Monitoring" at bounding box center [132, 257] width 129 height 18
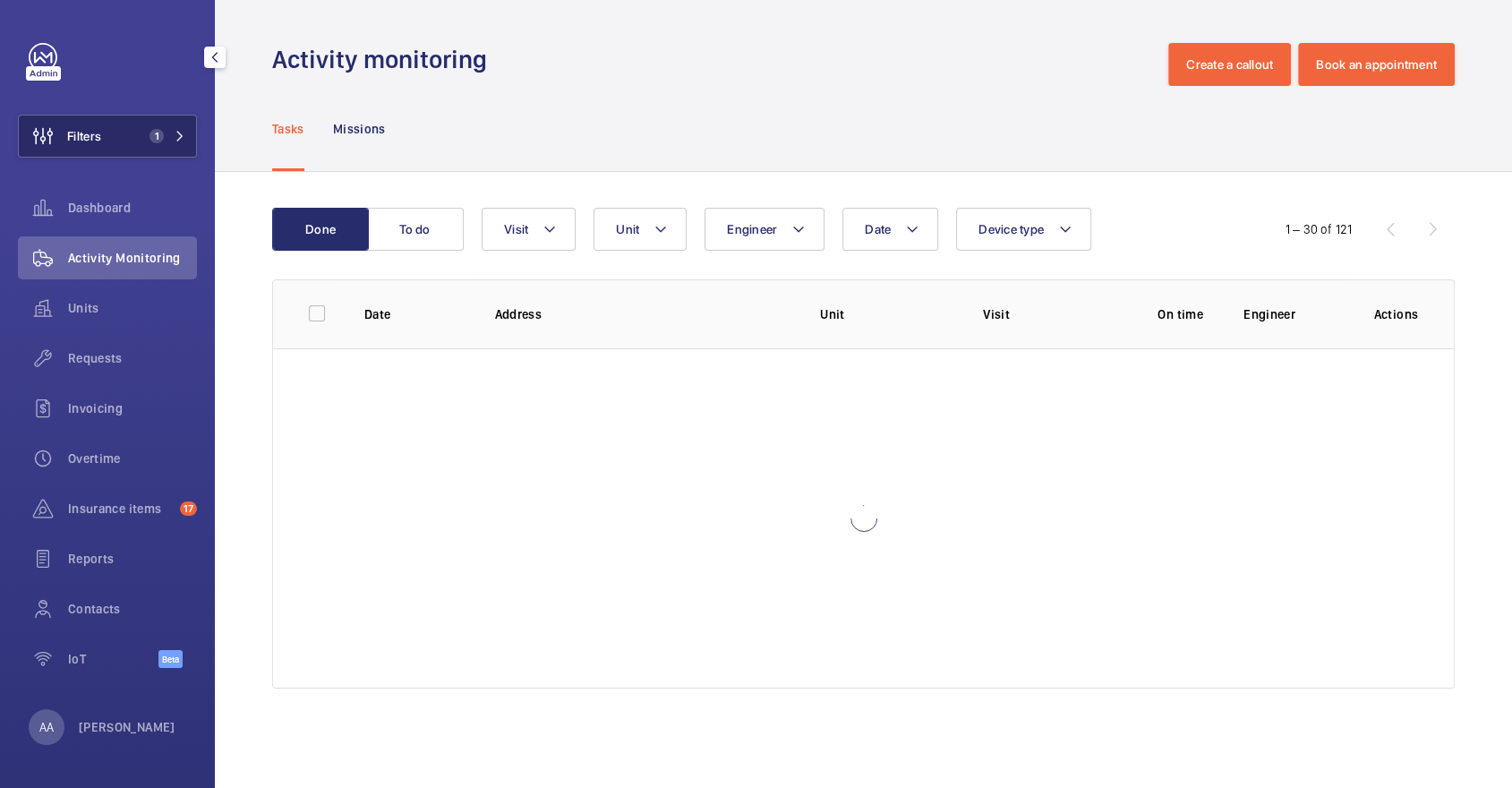
click at [120, 135] on button "Filters 1" at bounding box center [107, 136] width 179 height 43
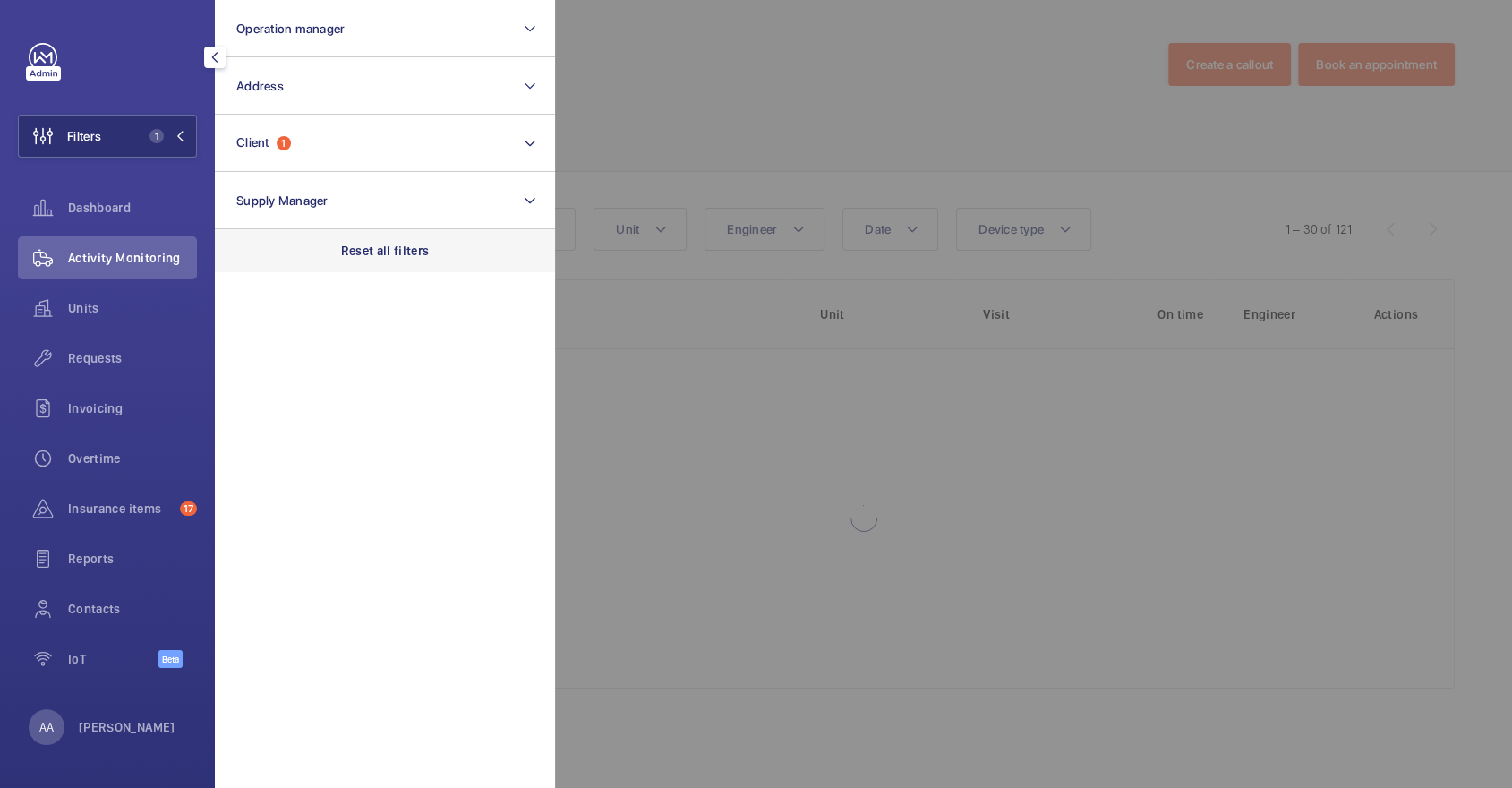
click at [395, 235] on div "Reset all filters" at bounding box center [384, 251] width 340 height 43
click at [841, 138] on div at bounding box center [1311, 394] width 1512 height 788
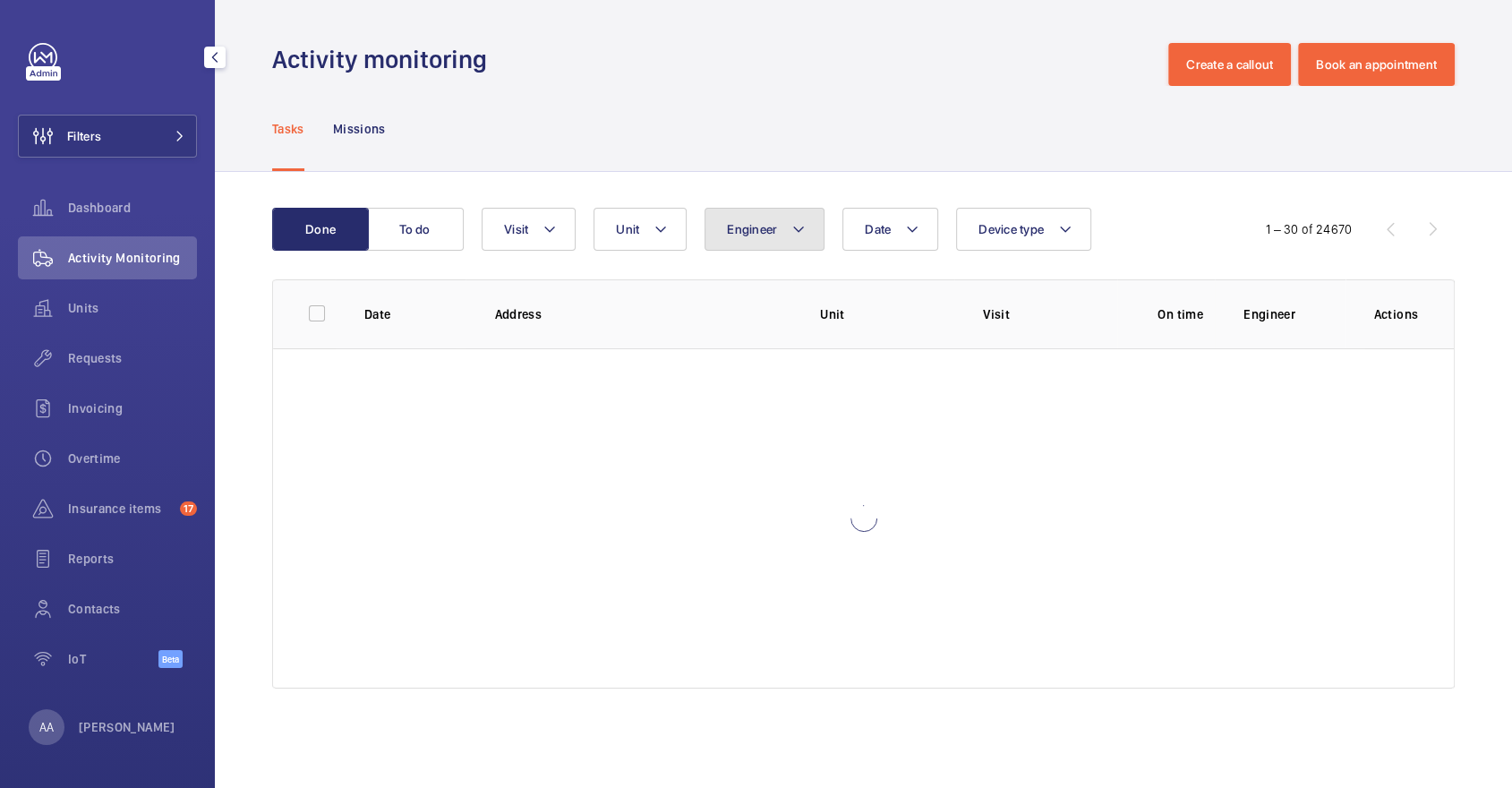
click at [784, 240] on button "Engineer" at bounding box center [764, 229] width 120 height 43
type input ","
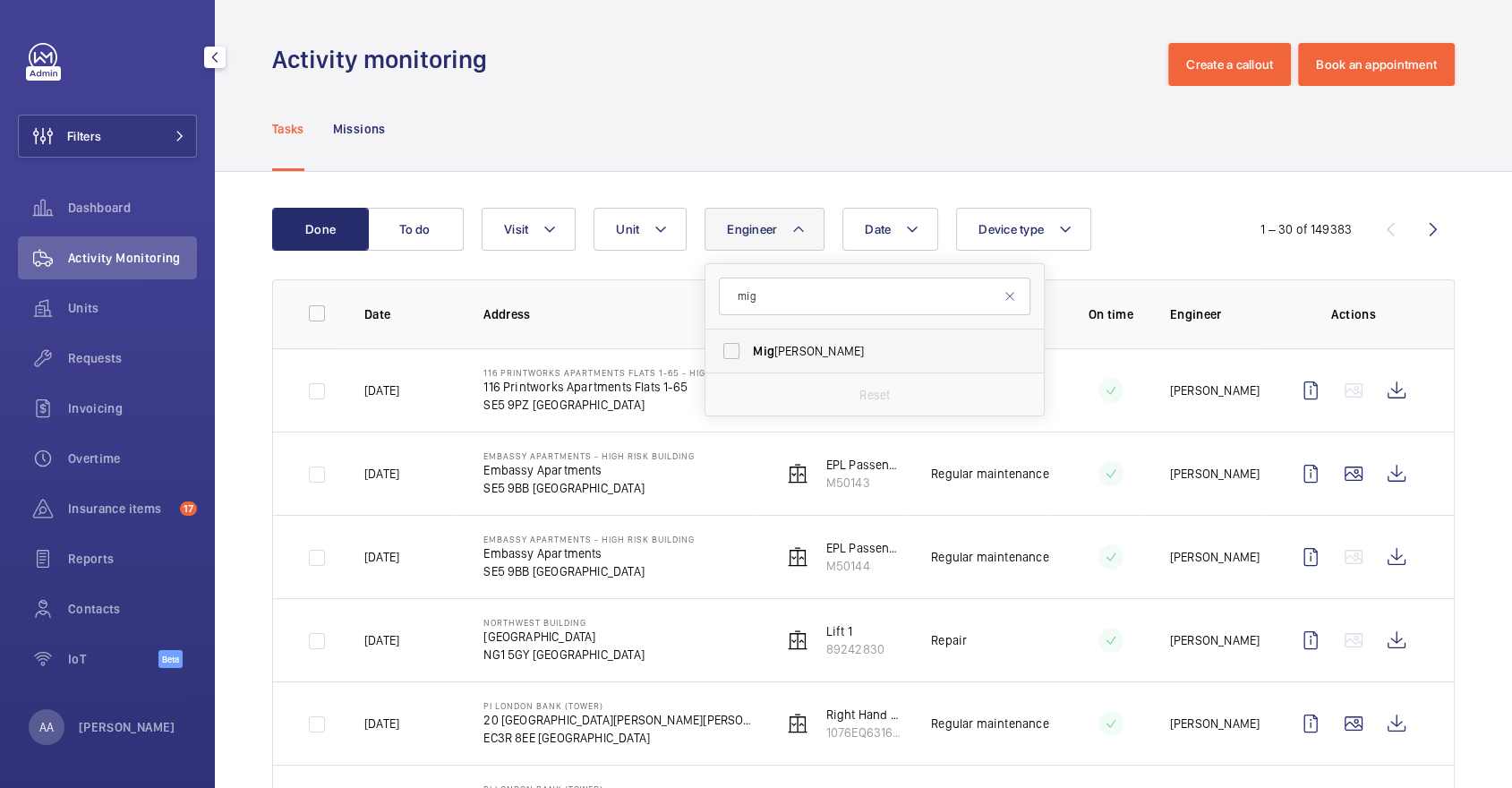
type input "mig"
click at [817, 355] on span "[PERSON_NAME]" at bounding box center [876, 351] width 246 height 18
click at [749, 355] on input "[PERSON_NAME]" at bounding box center [731, 351] width 35 height 35
checkbox input "true"
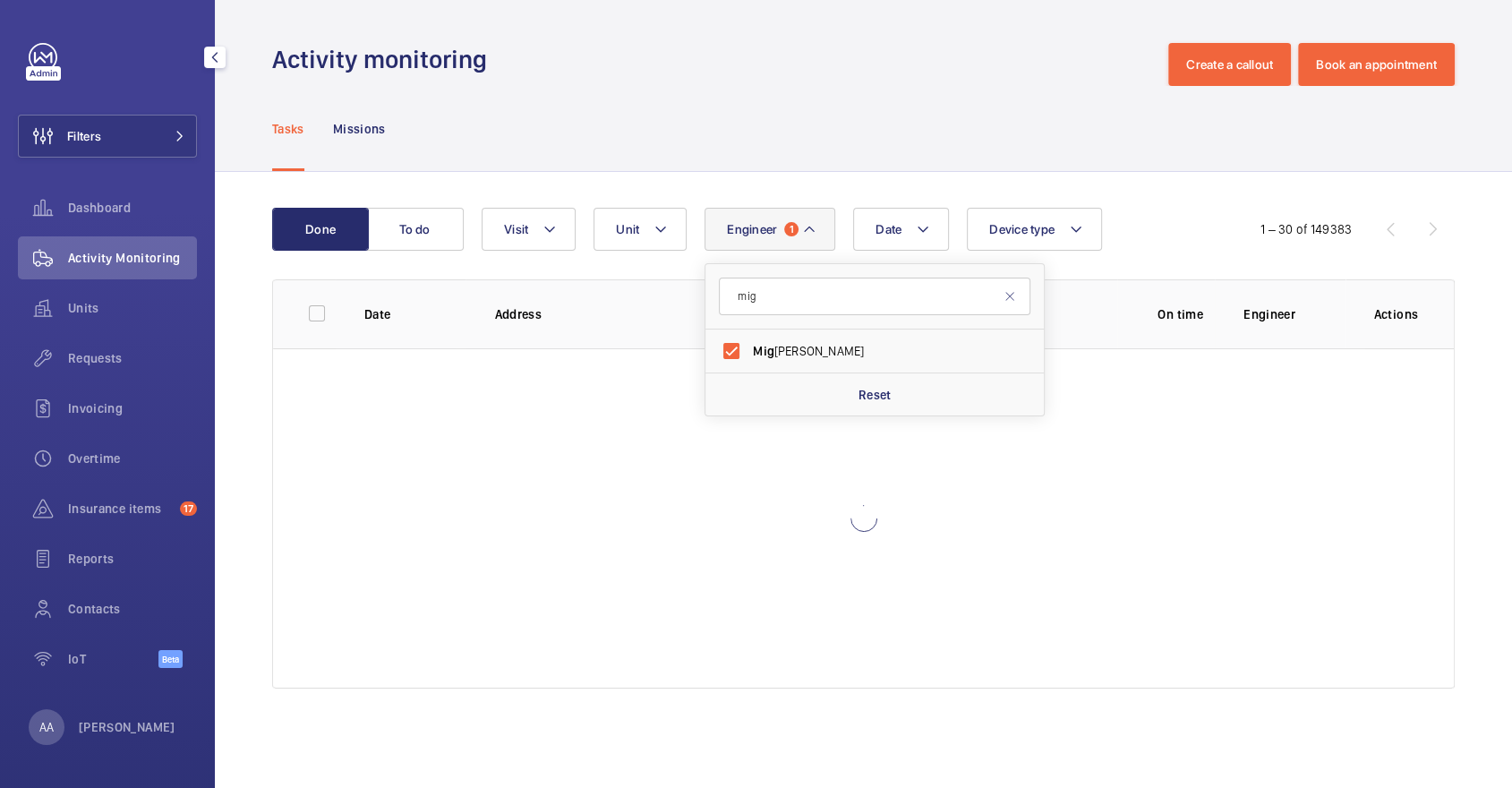
click at [1050, 78] on div "Activity monitoring Create a callout Book an appointment" at bounding box center [864, 64] width 1183 height 43
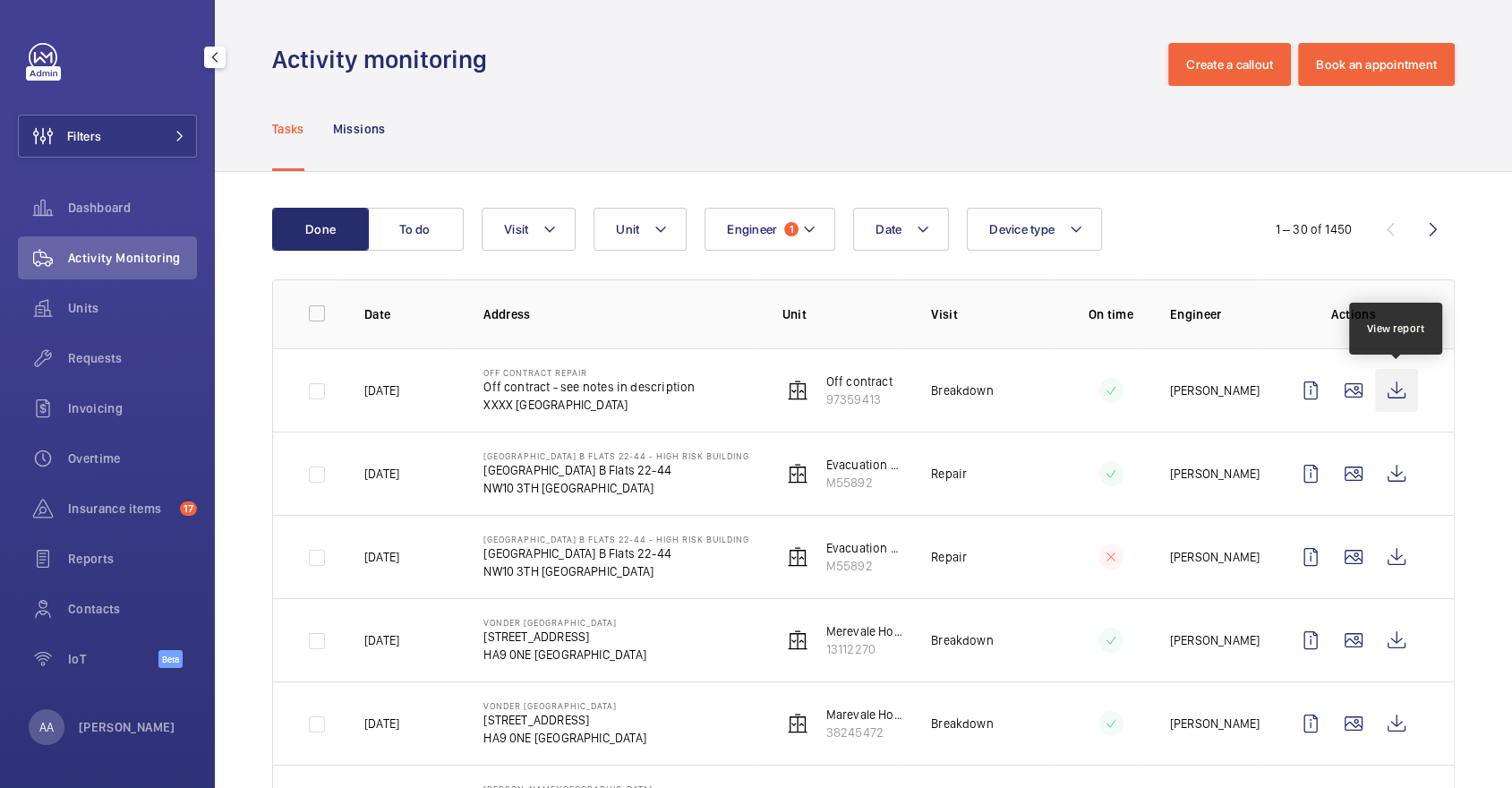
click at [1398, 385] on wm-front-icon-button at bounding box center [1396, 390] width 43 height 43
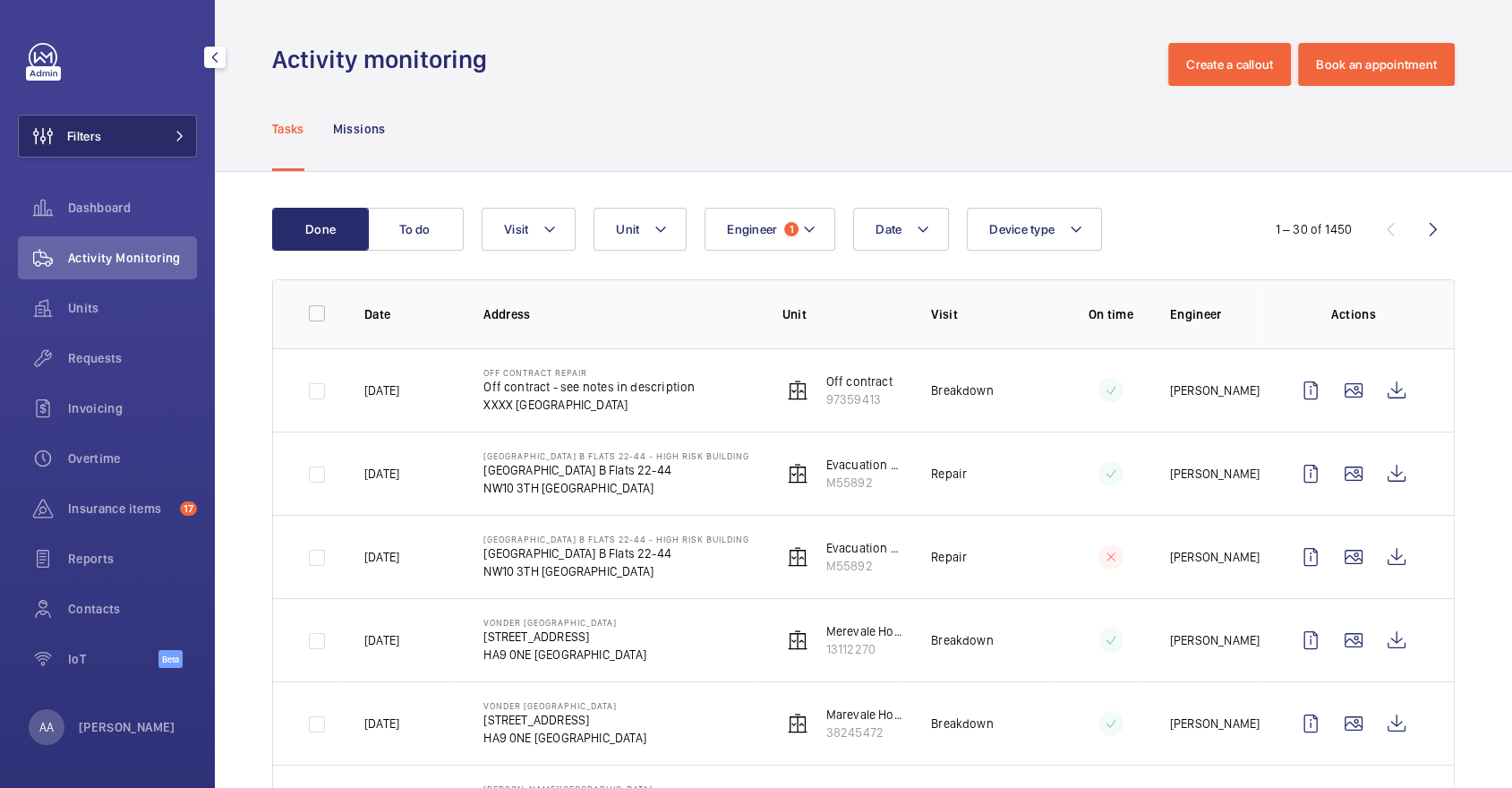
click at [148, 129] on button "Filters" at bounding box center [107, 136] width 179 height 43
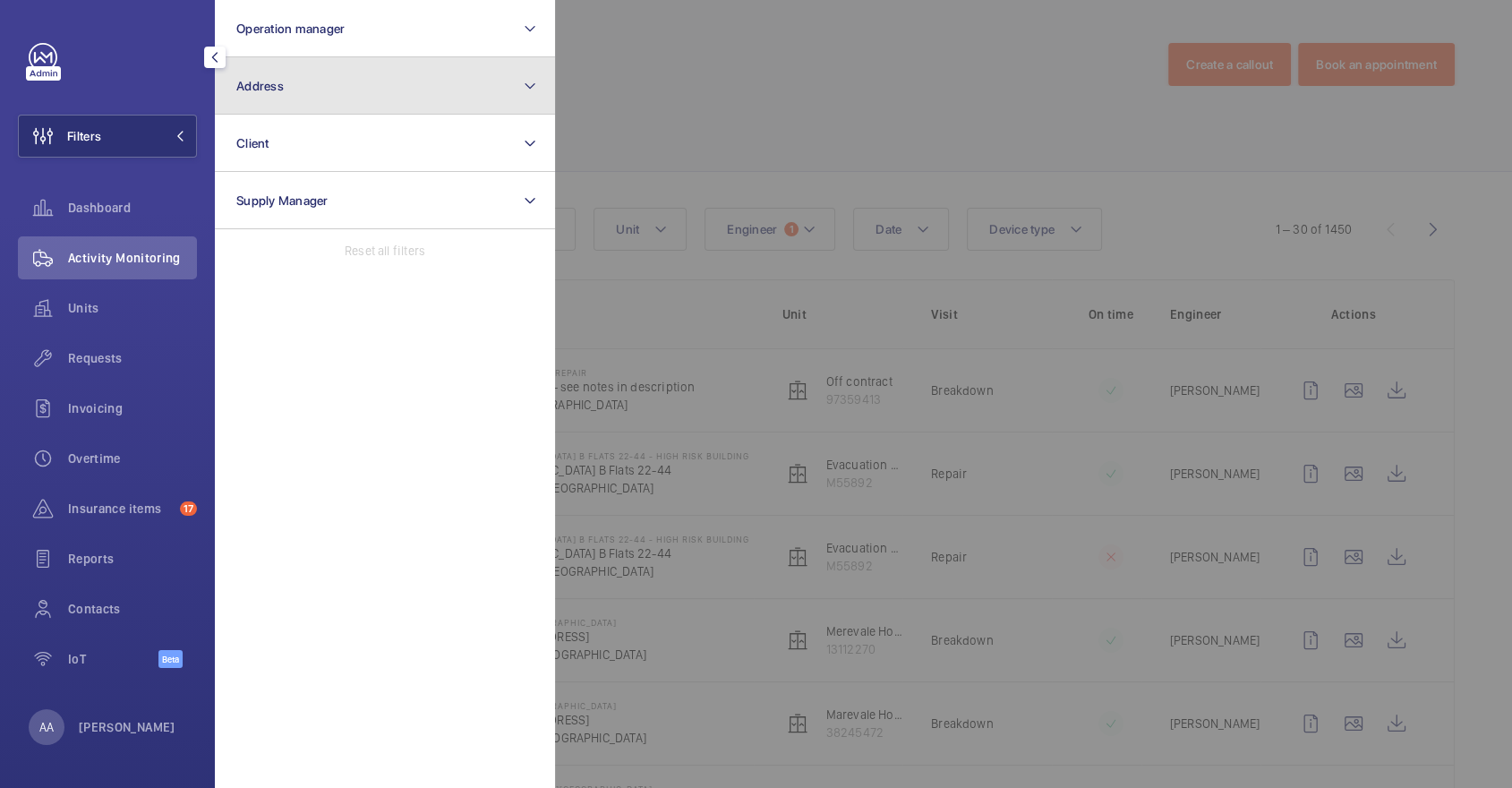
click at [268, 101] on button "Address" at bounding box center [384, 85] width 340 height 57
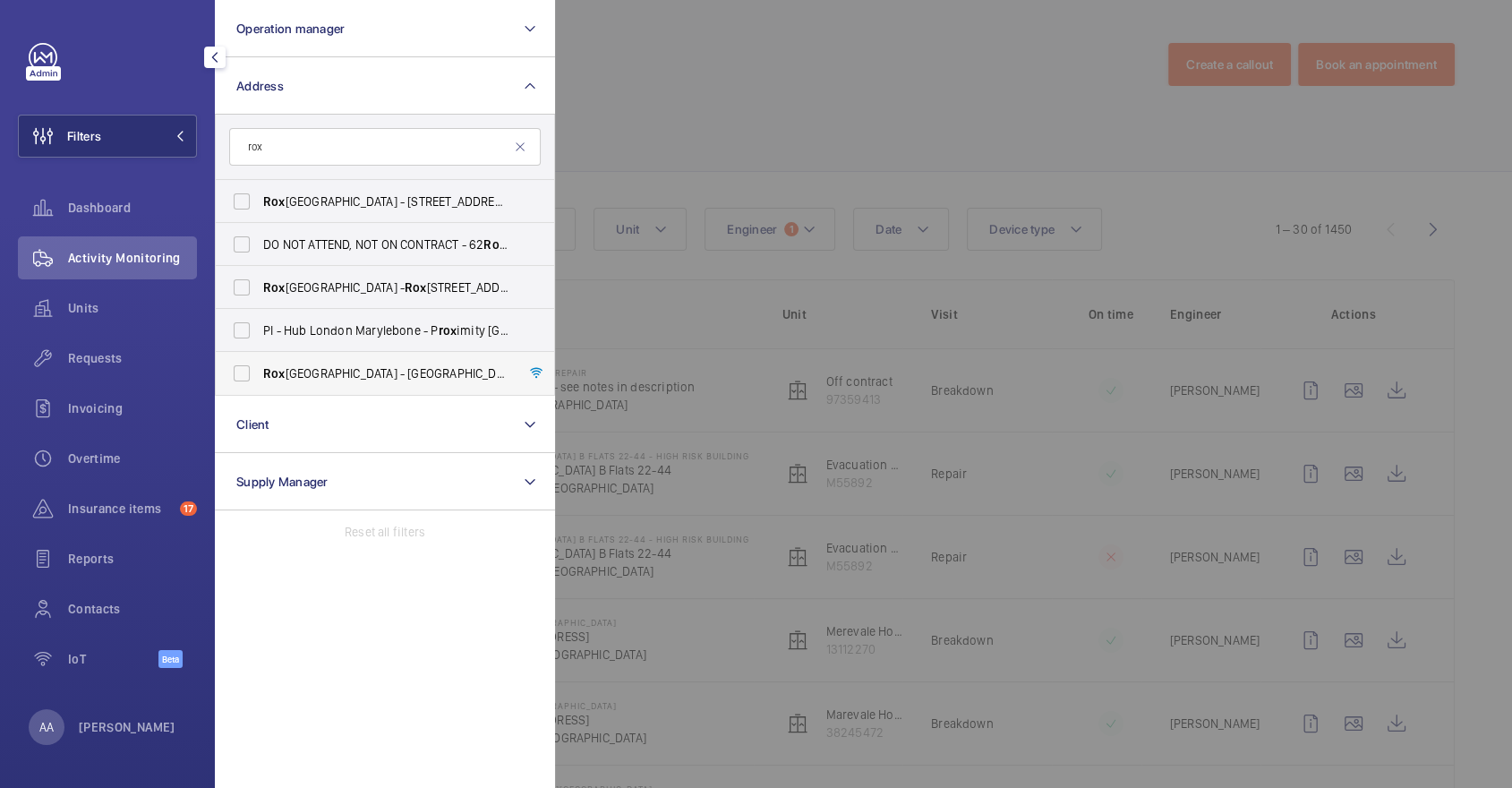
type input "rox"
click at [349, 373] on span "[GEOGRAPHIC_DATA] - High [STREET_ADDRESS]" at bounding box center [386, 373] width 246 height 18
click at [259, 373] on input "[GEOGRAPHIC_DATA] - High [STREET_ADDRESS]" at bounding box center [242, 373] width 35 height 35
checkbox input "true"
click at [681, 153] on div at bounding box center [1311, 394] width 1512 height 788
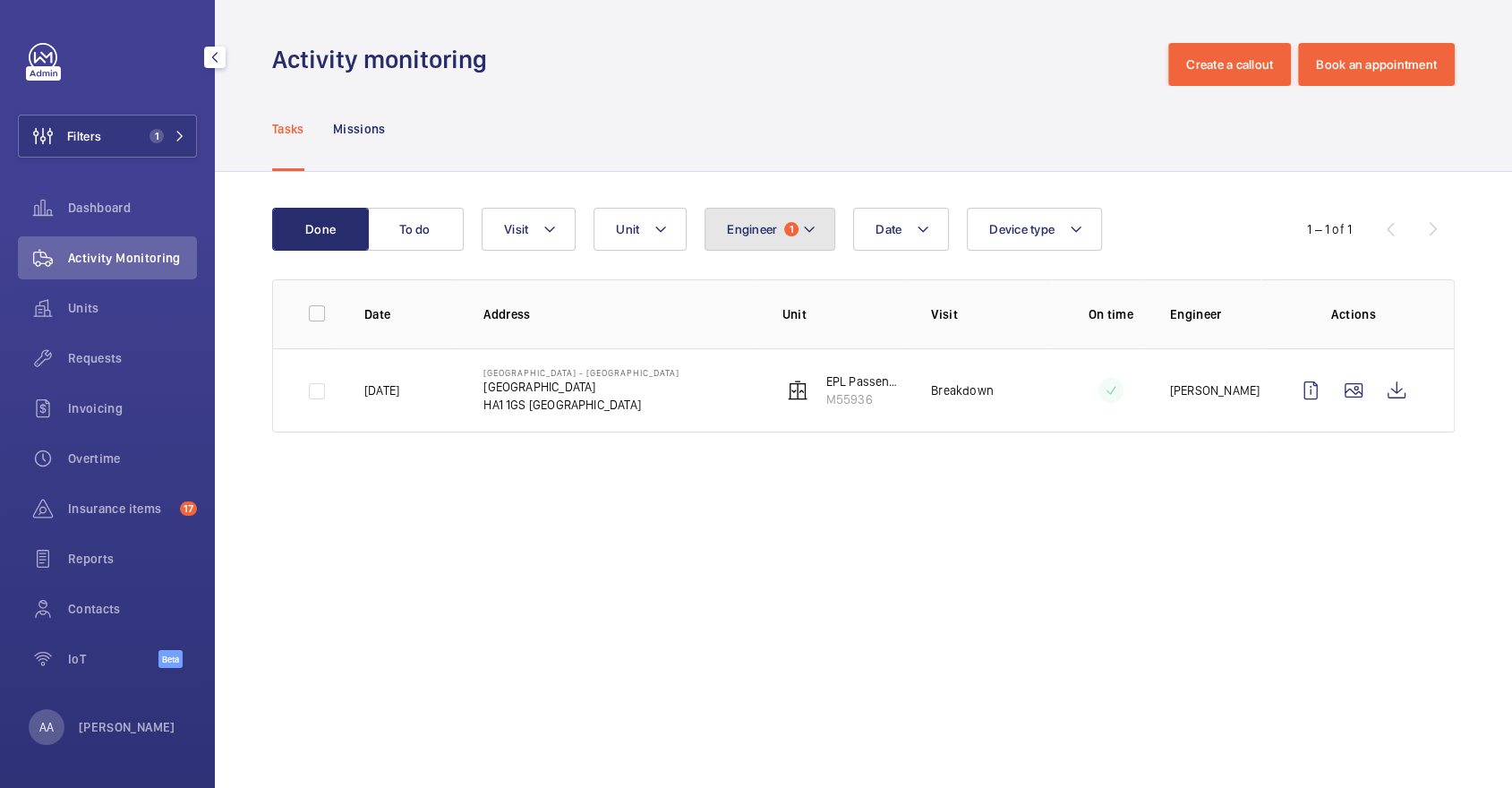
click at [732, 231] on span "Engineer" at bounding box center [752, 228] width 50 height 14
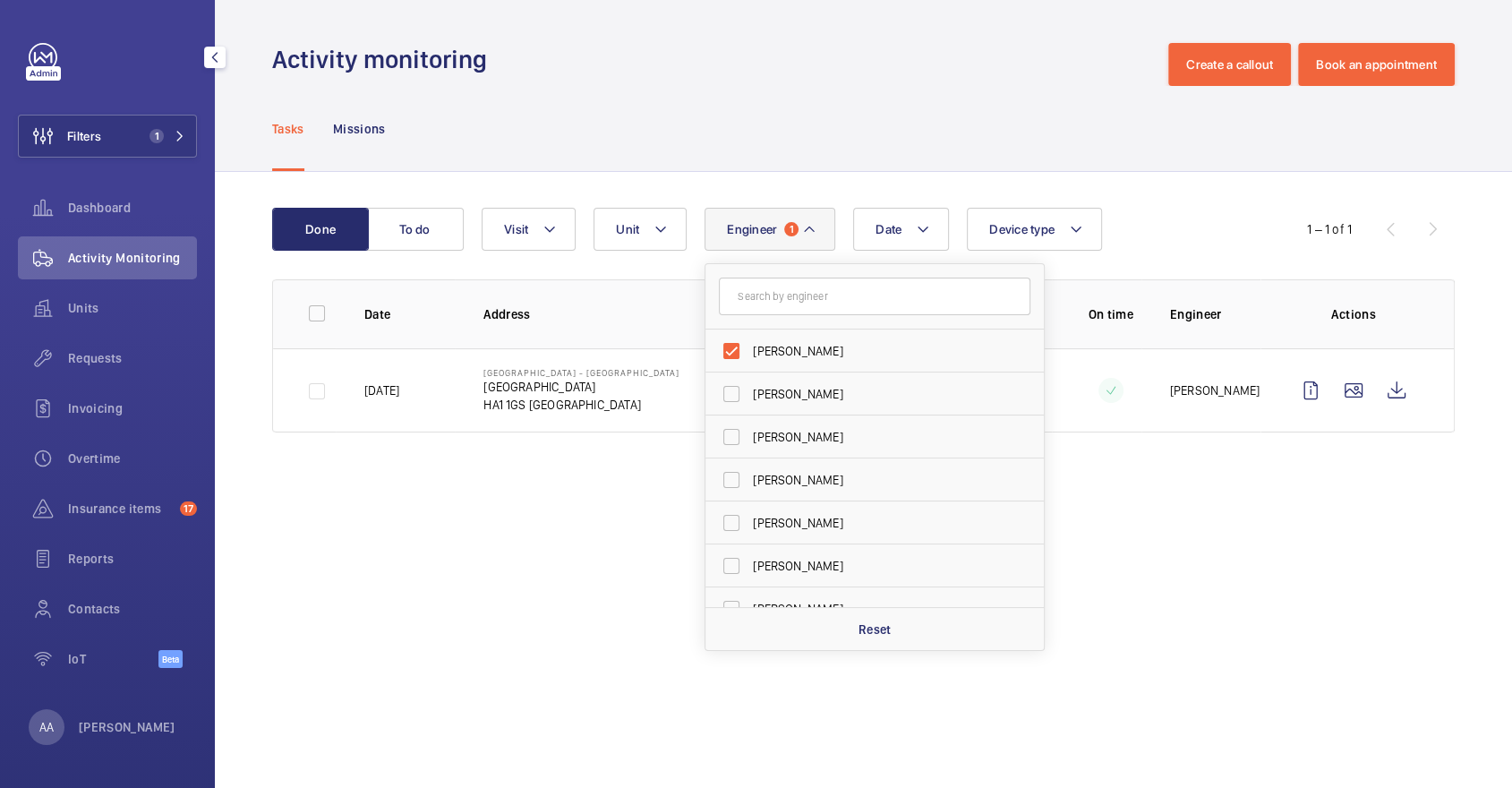
click at [815, 319] on form at bounding box center [874, 297] width 339 height 65
click at [822, 333] on label "[PERSON_NAME]" at bounding box center [861, 351] width 312 height 43
click at [749, 333] on input "[PERSON_NAME]" at bounding box center [731, 351] width 35 height 35
checkbox input "false"
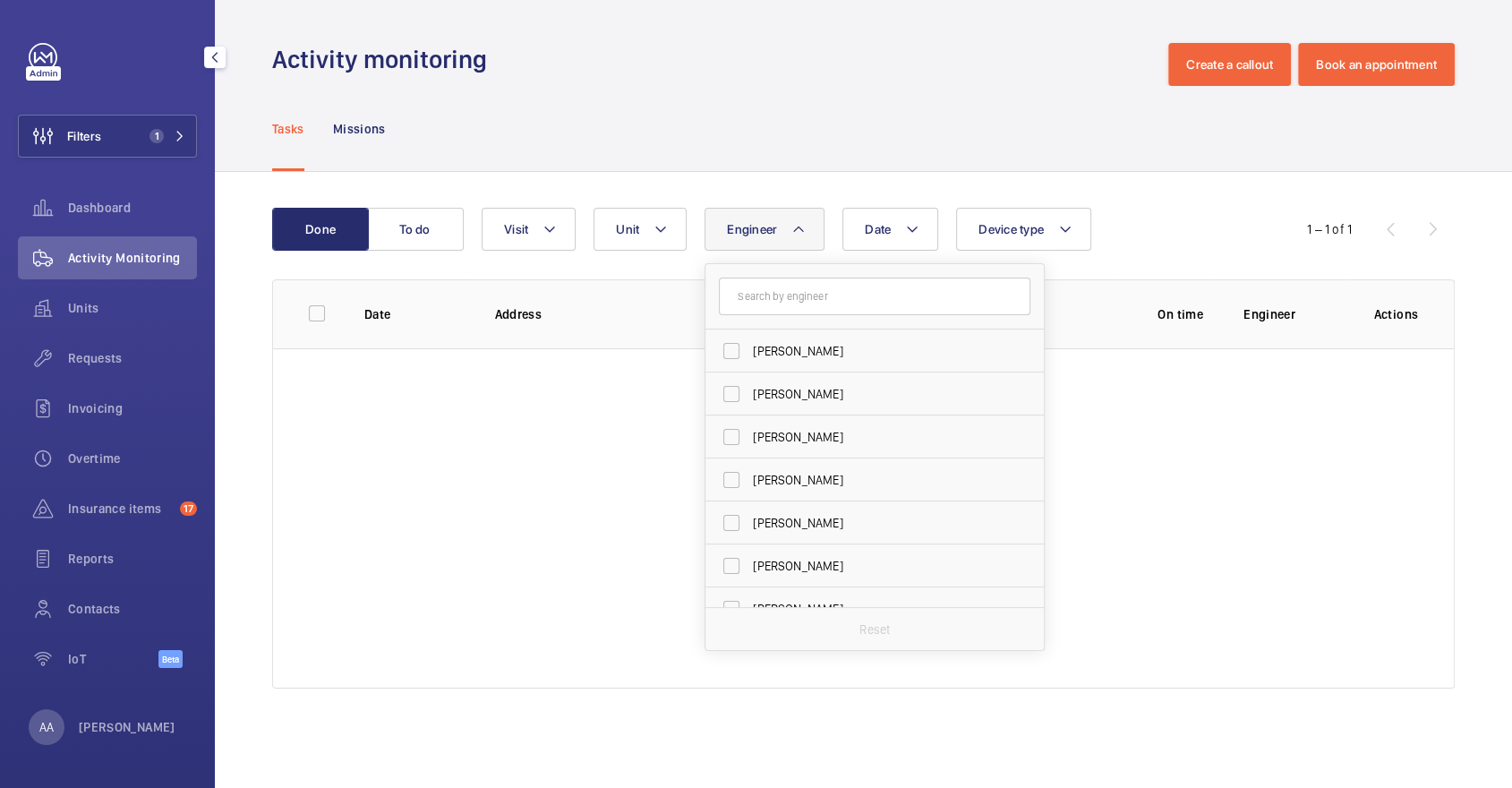
click at [739, 179] on div "Done To do Date Engineer [PERSON_NAME] [PERSON_NAME] [PERSON_NAME][DEMOGRAPHIC_…" at bounding box center [863, 451] width 1297 height 560
